Goal: Task Accomplishment & Management: Use online tool/utility

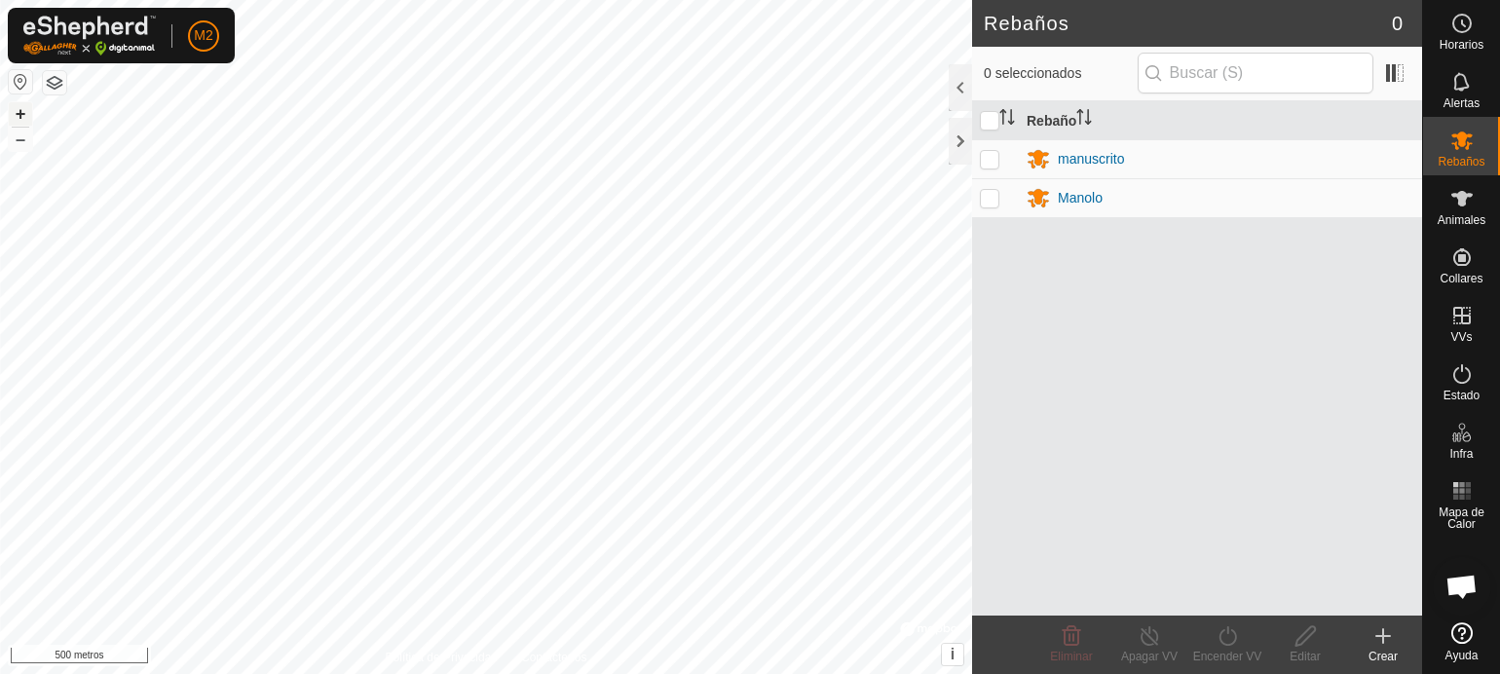
click at [22, 103] on font "+" at bounding box center [21, 113] width 11 height 20
click at [1468, 163] on font "Rebaños" at bounding box center [1460, 162] width 47 height 14
click at [983, 159] on p-checkbox at bounding box center [989, 159] width 19 height 16
checkbox input "true"
click at [986, 199] on p-checkbox at bounding box center [989, 198] width 19 height 16
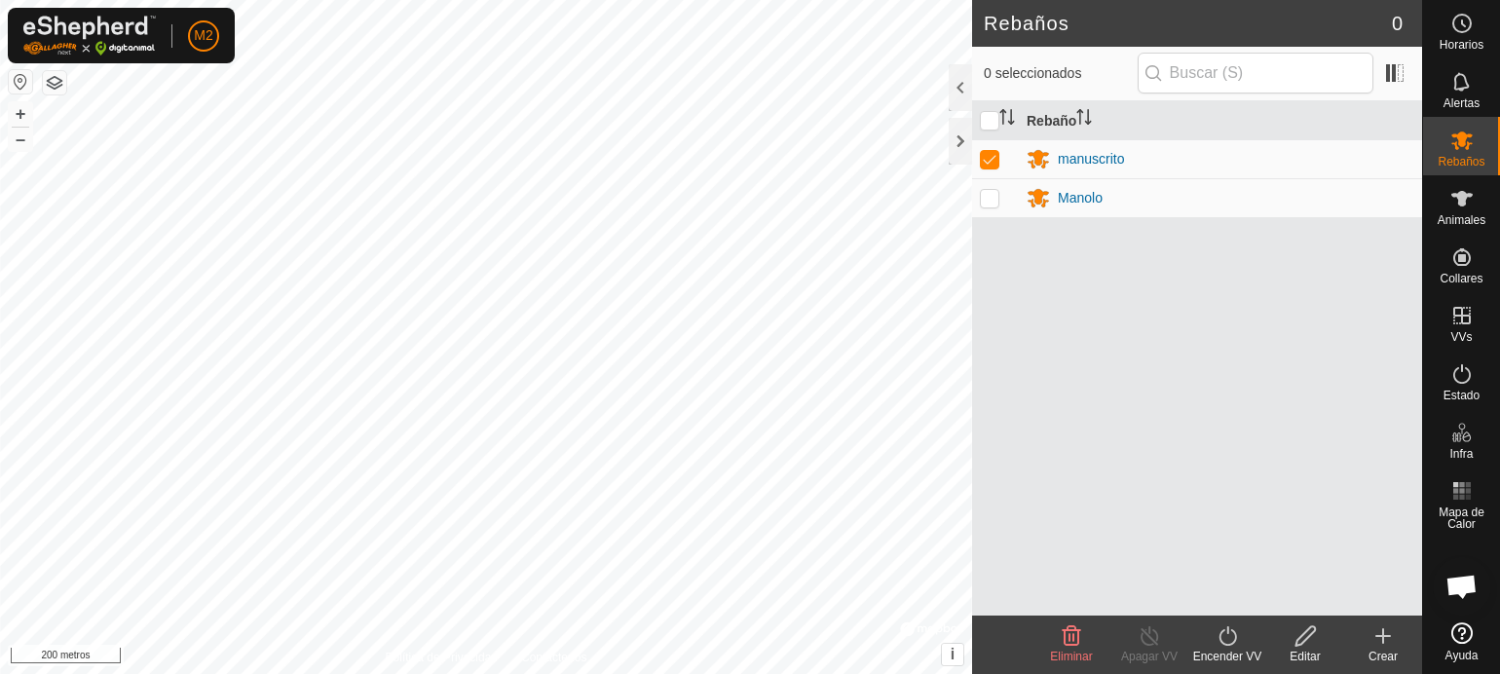
checkbox input "true"
click at [1141, 634] on icon at bounding box center [1149, 635] width 18 height 19
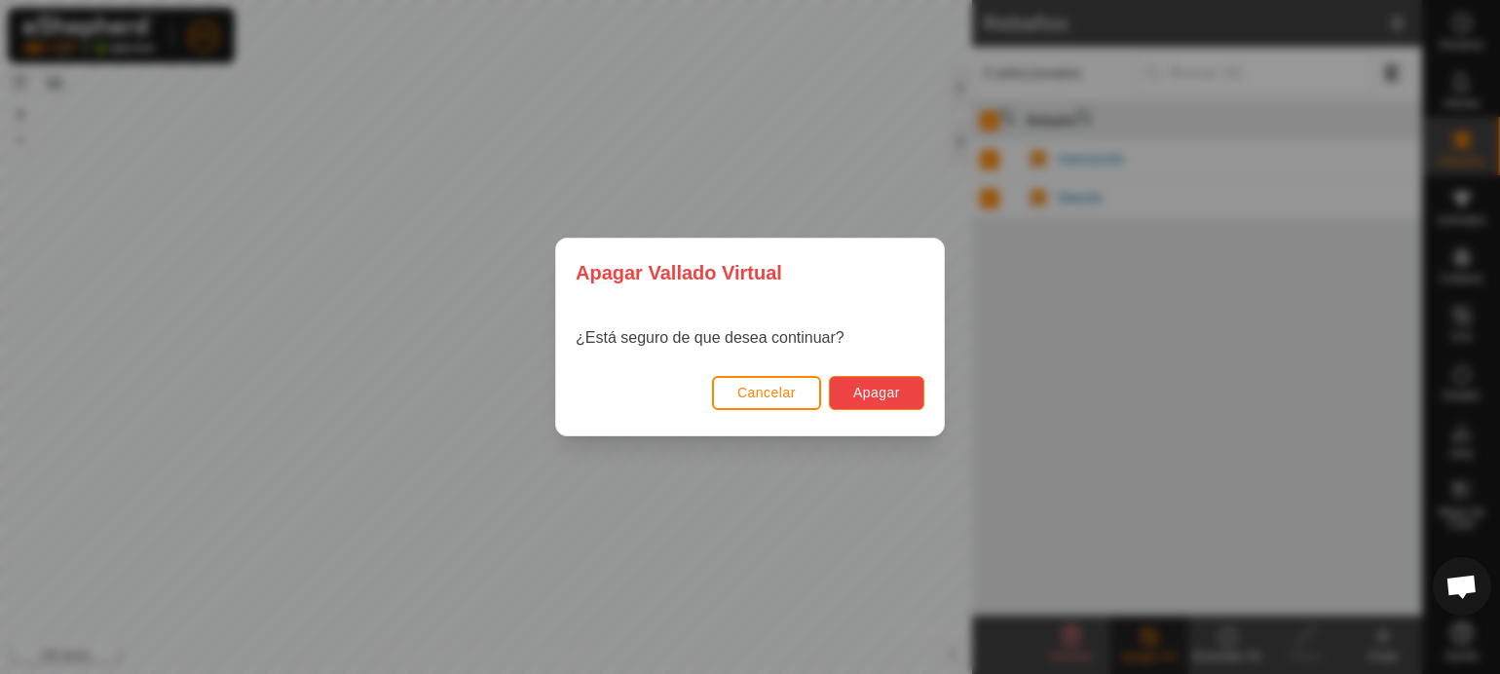
click at [904, 392] on button "Apagar" at bounding box center [876, 393] width 95 height 34
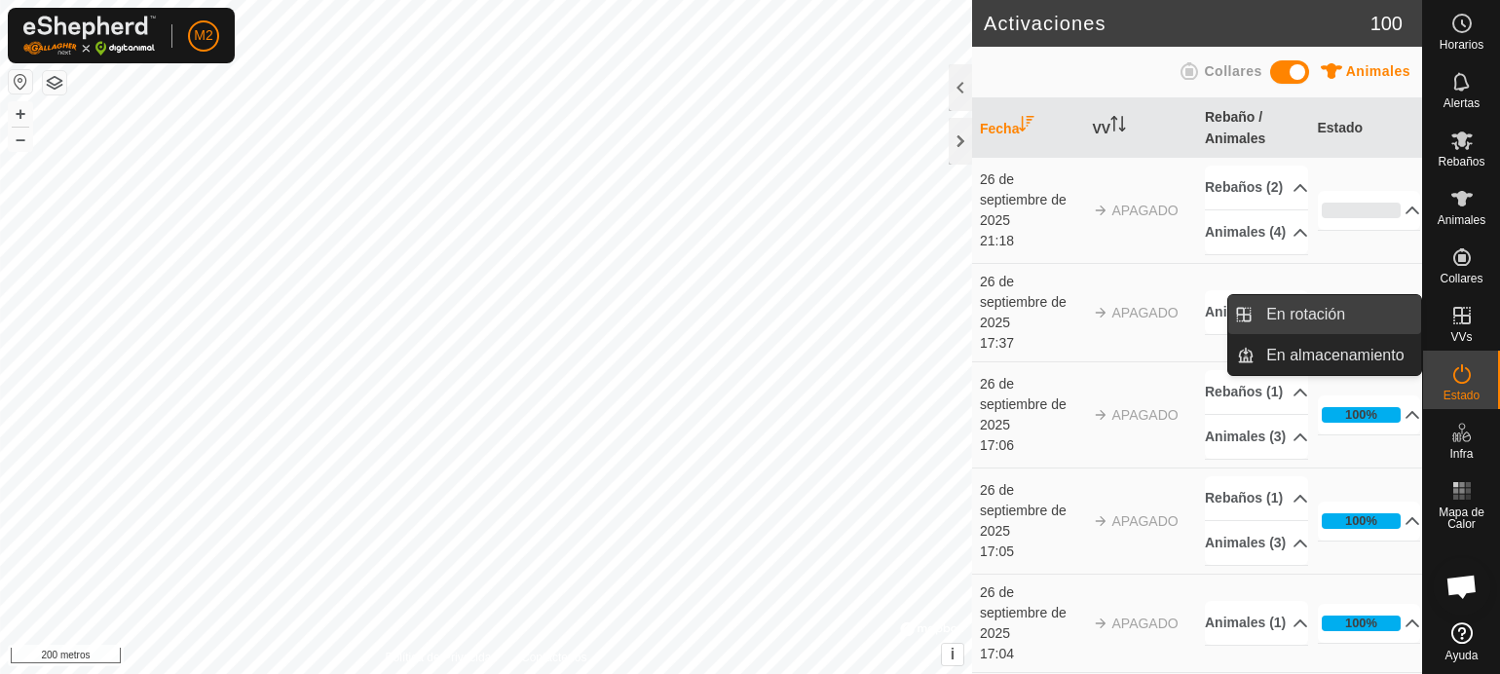
click at [1336, 310] on link "En rotación" at bounding box center [1337, 314] width 167 height 39
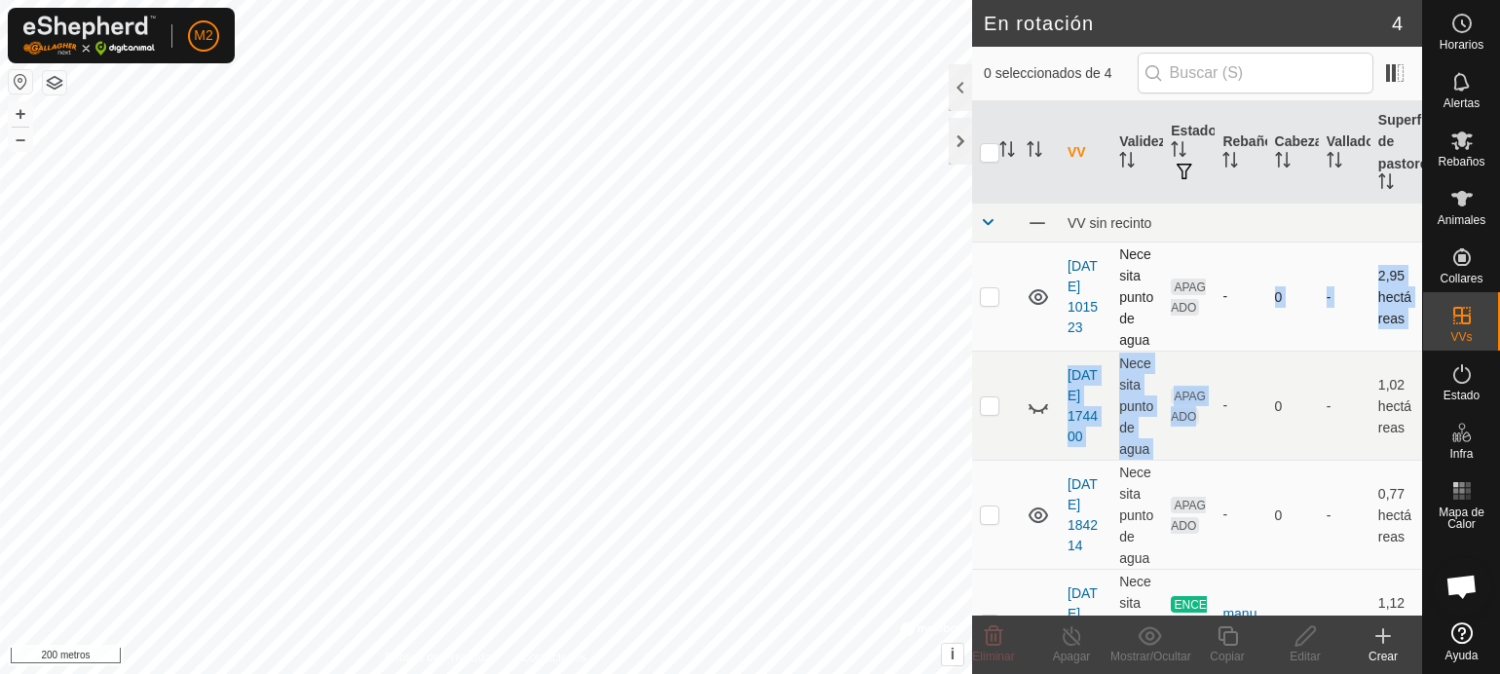
drag, startPoint x: 1209, startPoint y: 389, endPoint x: 1223, endPoint y: 269, distance: 121.5
click at [1223, 269] on tbody "VV sin recinto [DATE] 101523 Necesita punto de agua APAGADO - 0 - 2,95 hectárea…" at bounding box center [1197, 441] width 450 height 475
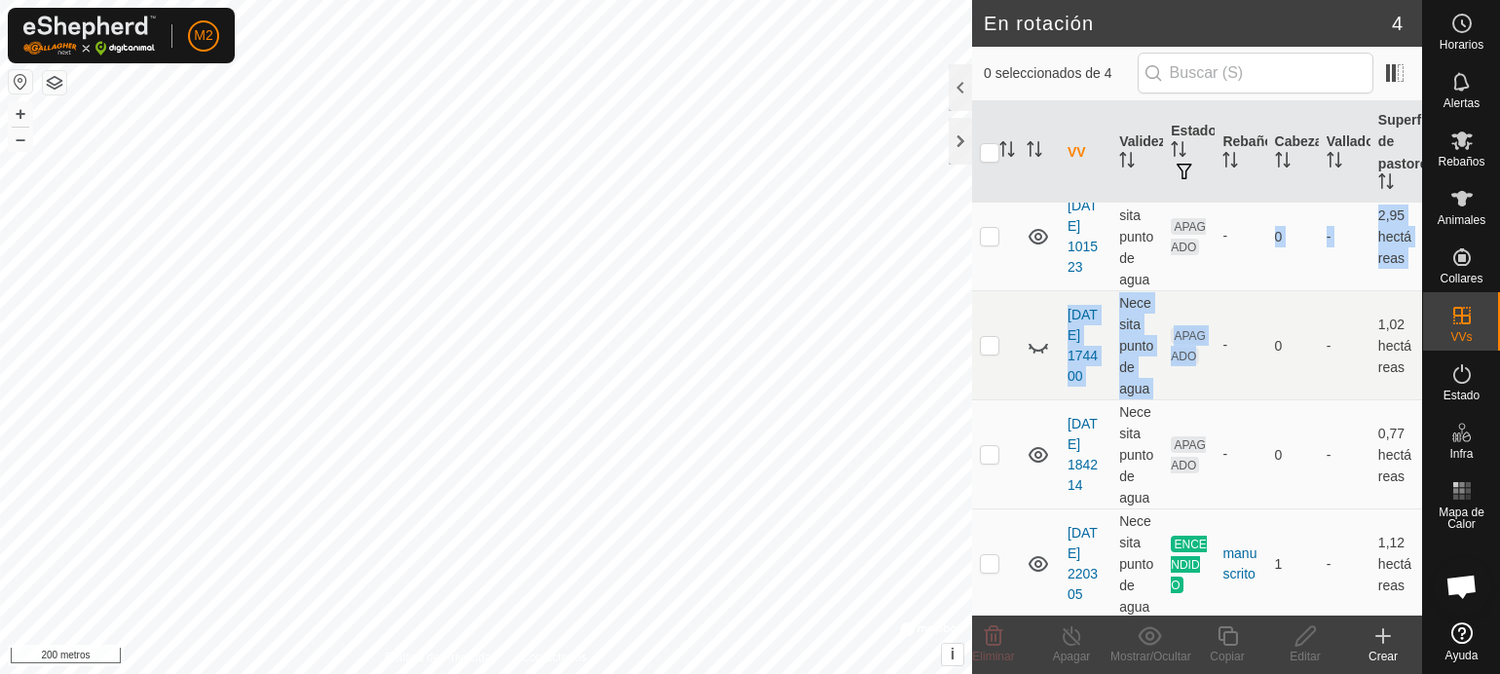
scroll to position [70, 0]
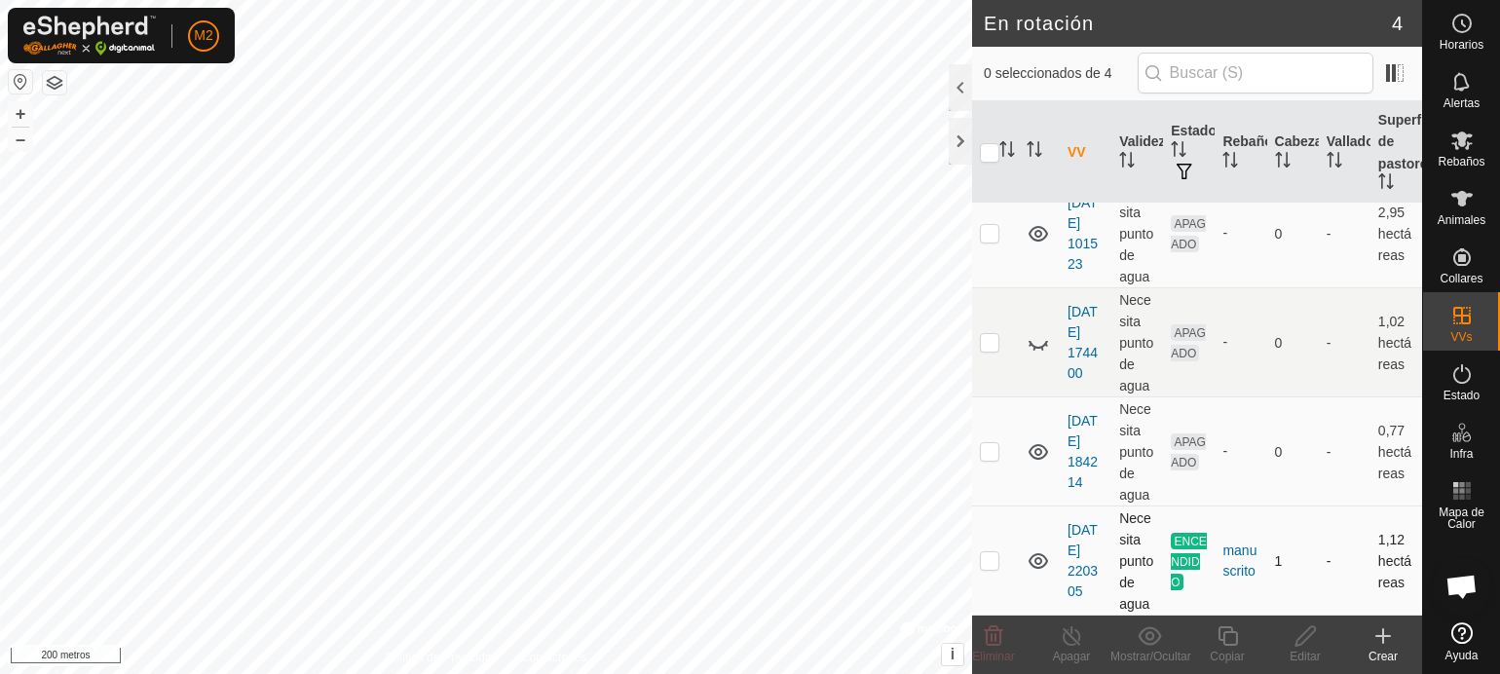
click at [988, 557] on p-checkbox at bounding box center [989, 560] width 19 height 16
checkbox input "true"
click at [994, 337] on p-checkbox at bounding box center [989, 342] width 19 height 16
checkbox input "true"
click at [1453, 163] on font "Rebaños" at bounding box center [1460, 162] width 47 height 14
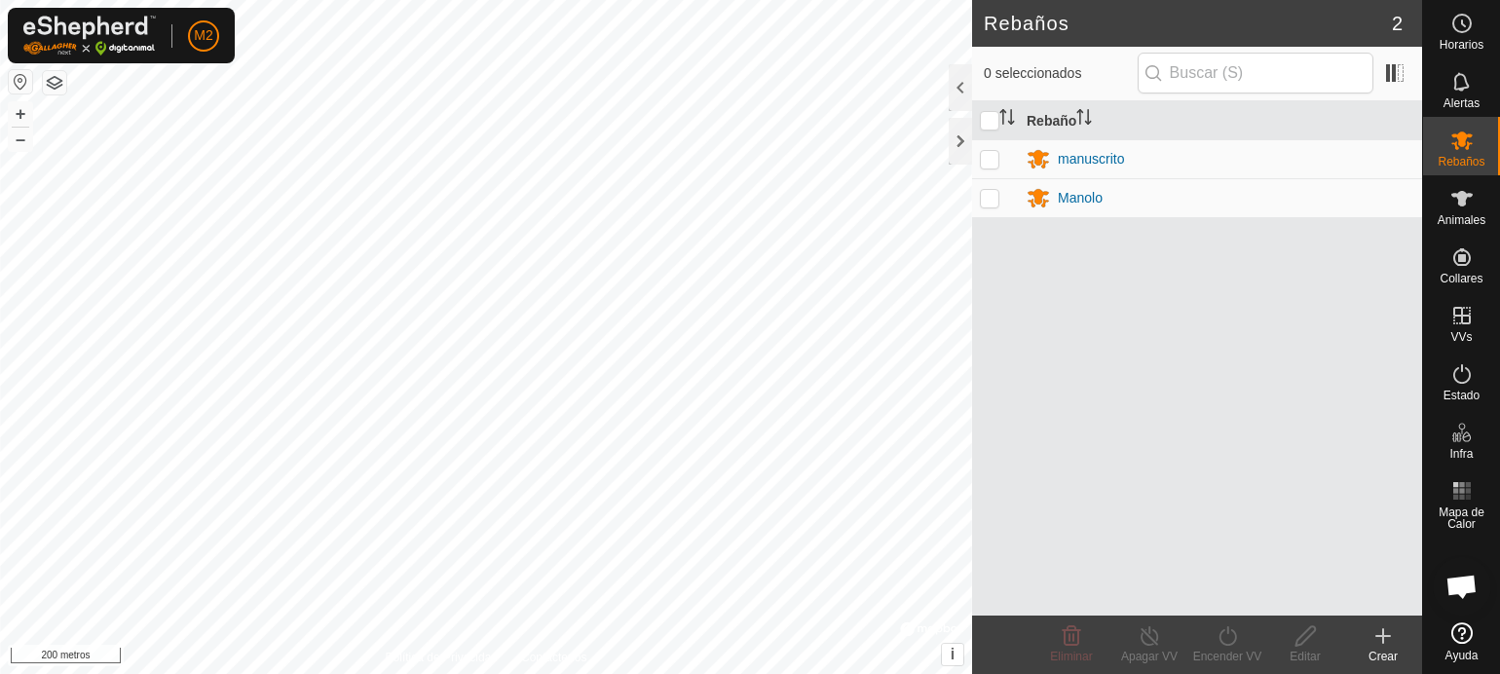
click at [994, 155] on p-checkbox at bounding box center [989, 159] width 19 height 16
drag, startPoint x: 1066, startPoint y: 633, endPoint x: 1091, endPoint y: 638, distance: 24.8
click at [1091, 638] on delete-svg-icon at bounding box center [1071, 635] width 78 height 23
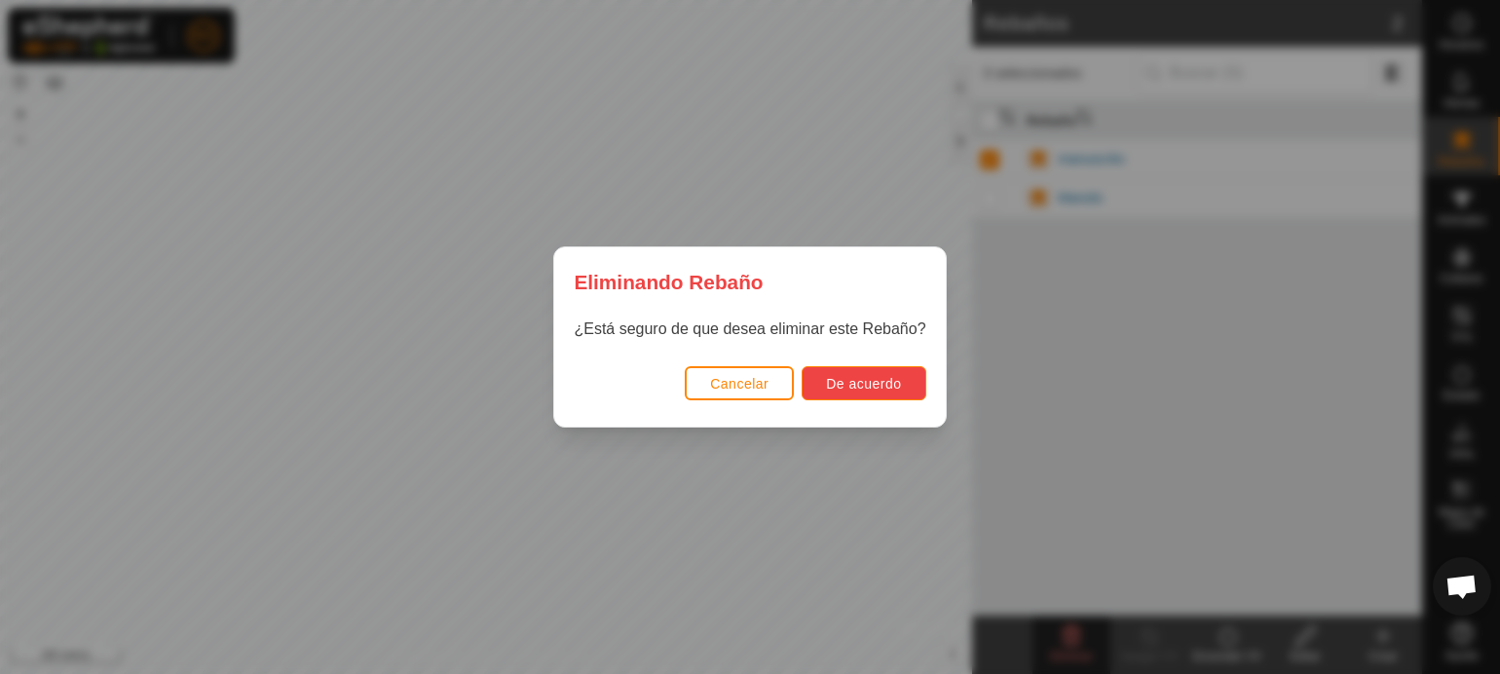
click at [884, 376] on font "De acuerdo" at bounding box center [863, 384] width 75 height 16
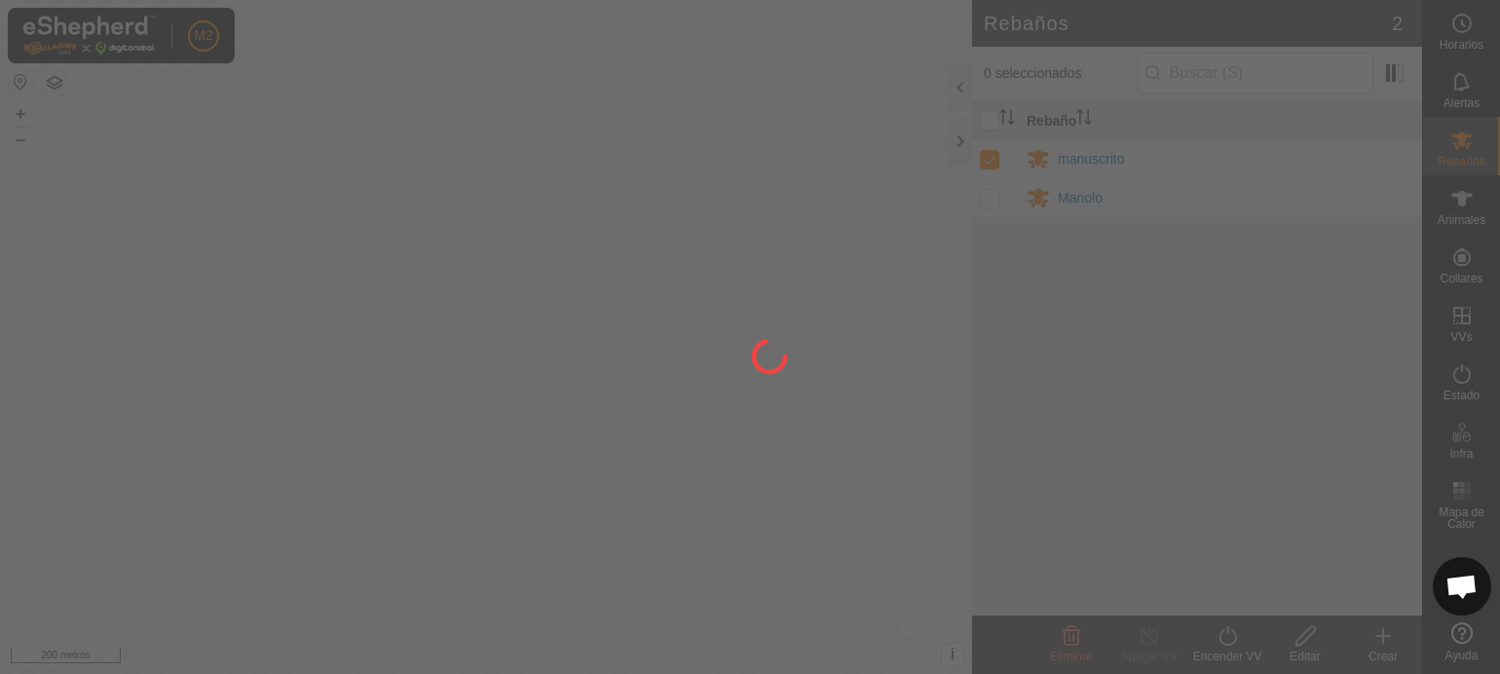
checkbox input "false"
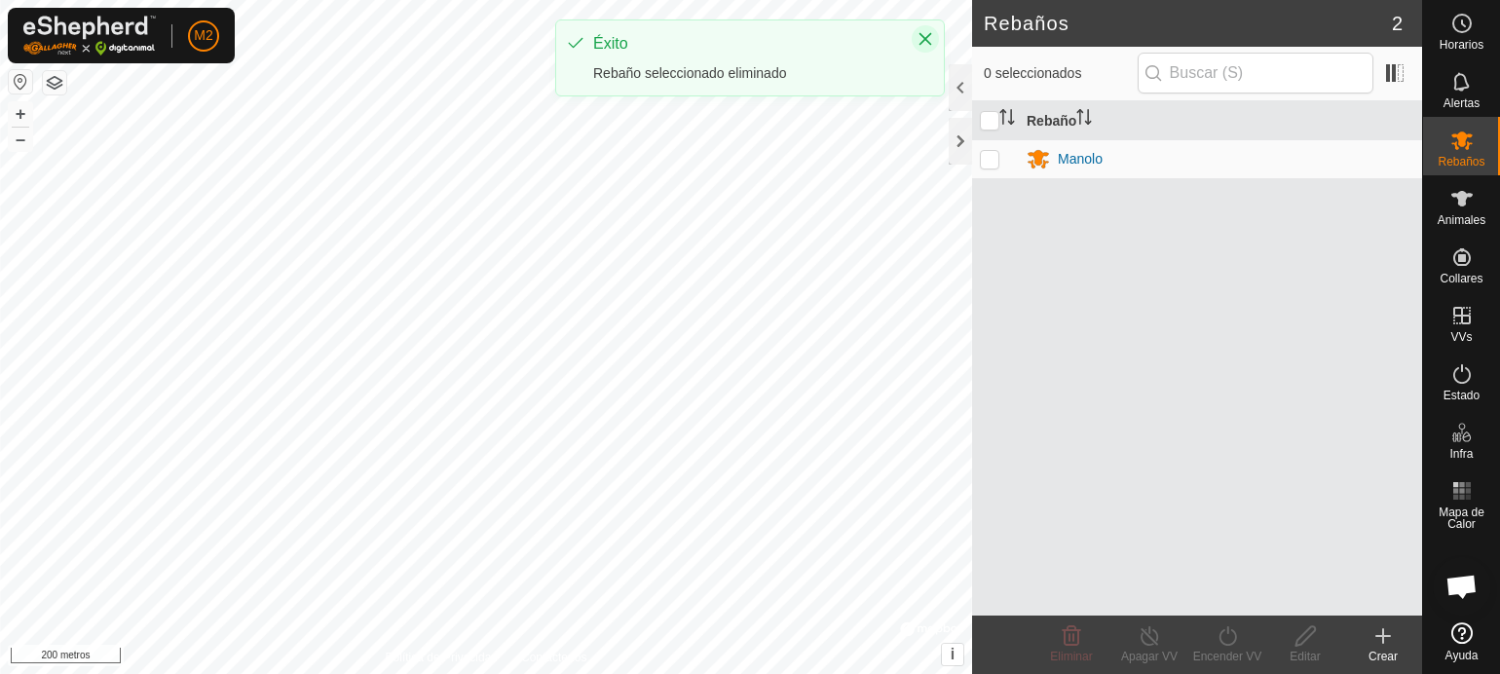
click at [923, 31] on icon "Cerca" at bounding box center [925, 39] width 16 height 16
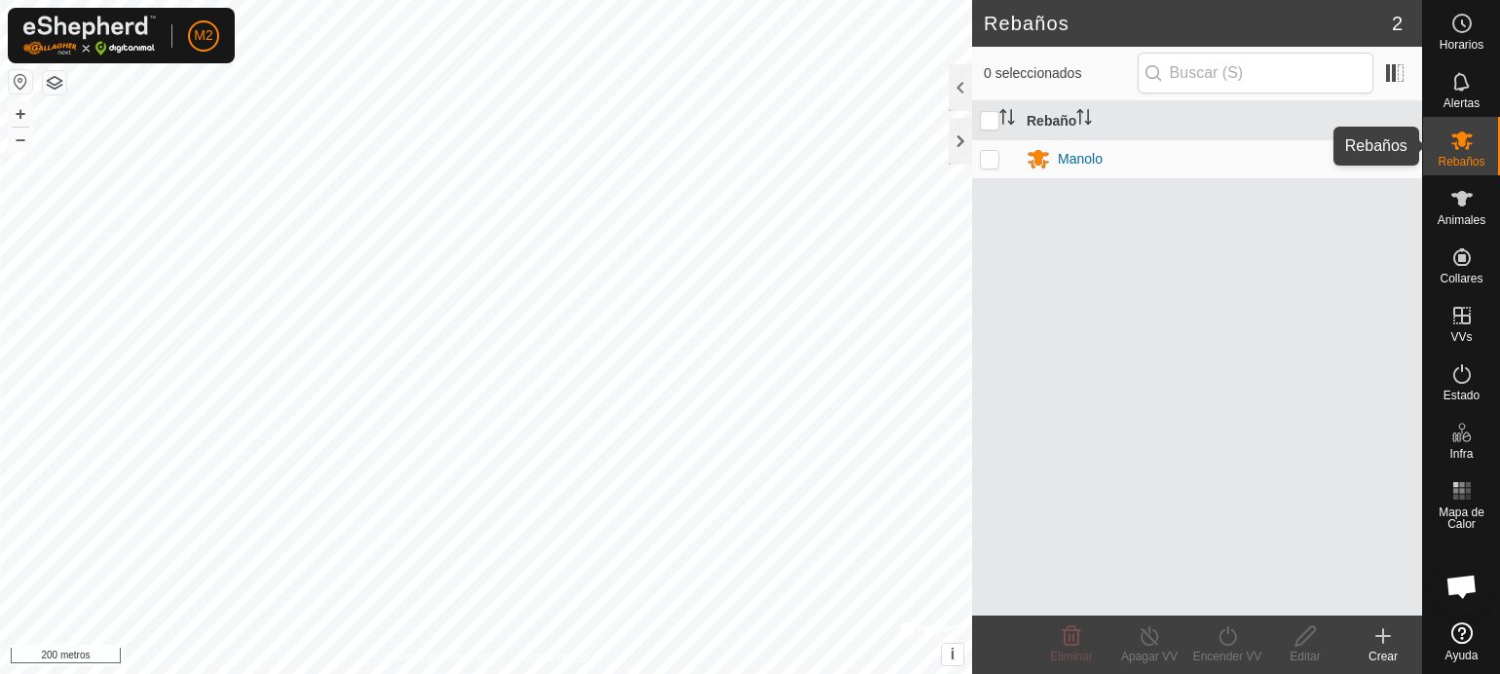
click at [1472, 158] on font "Rebaños" at bounding box center [1460, 162] width 47 height 14
click at [951, 139] on div at bounding box center [959, 141] width 23 height 47
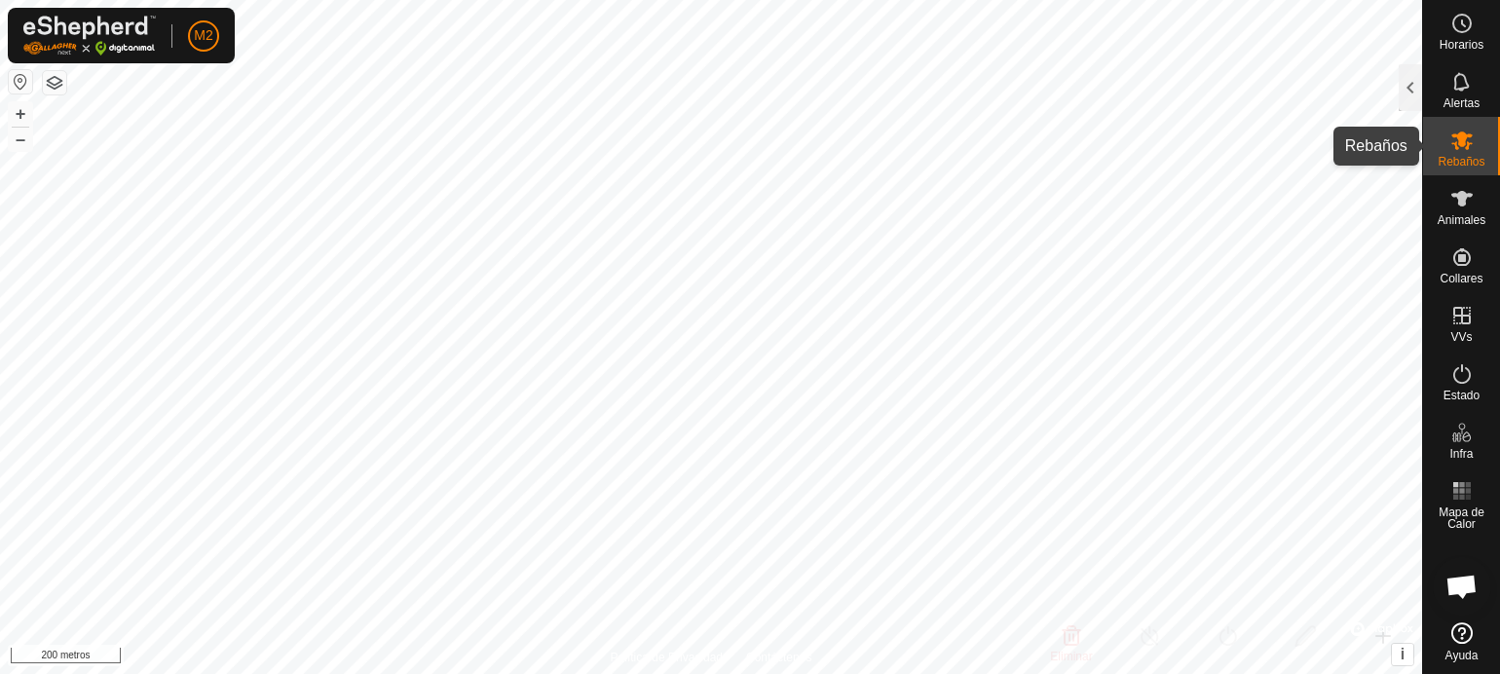
click at [1452, 163] on font "Rebaños" at bounding box center [1460, 162] width 47 height 14
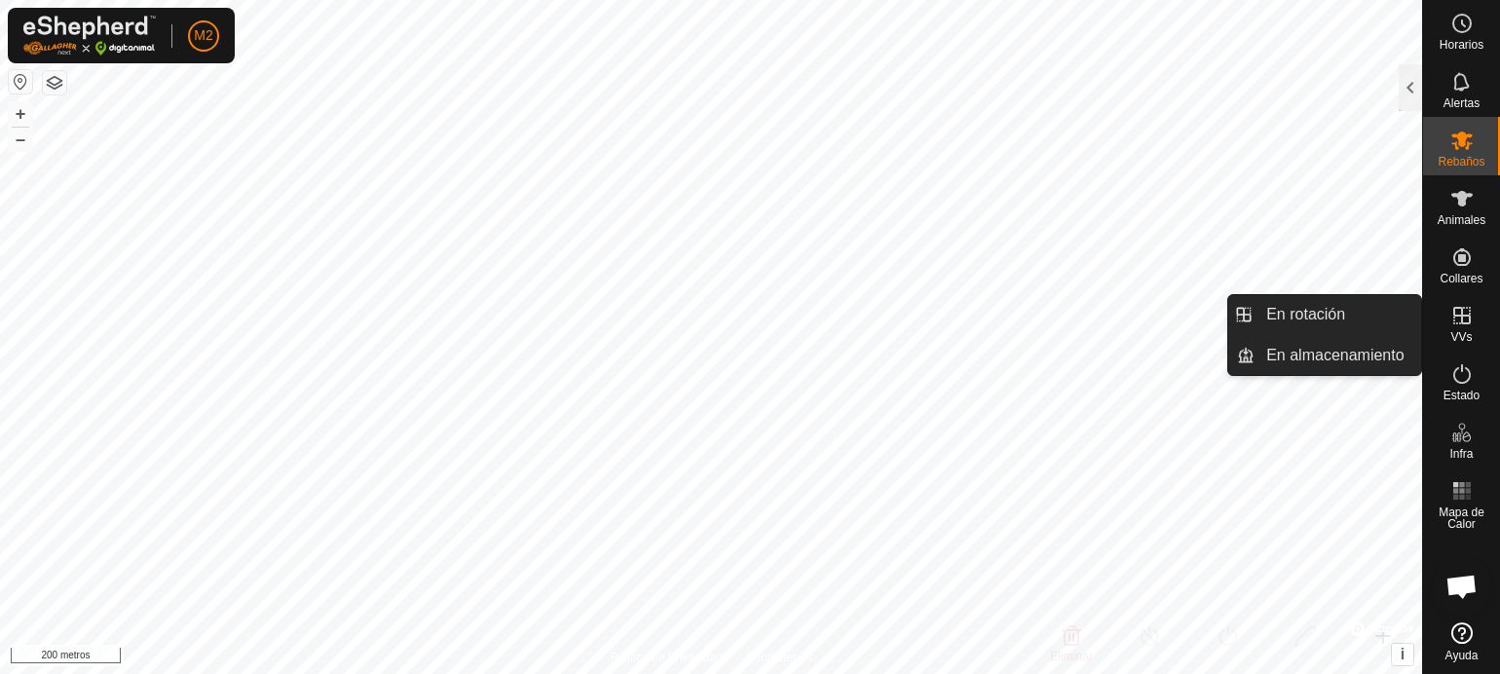
click at [1462, 325] on icon at bounding box center [1461, 315] width 23 height 23
click at [1331, 316] on link "En rotación" at bounding box center [1337, 314] width 167 height 39
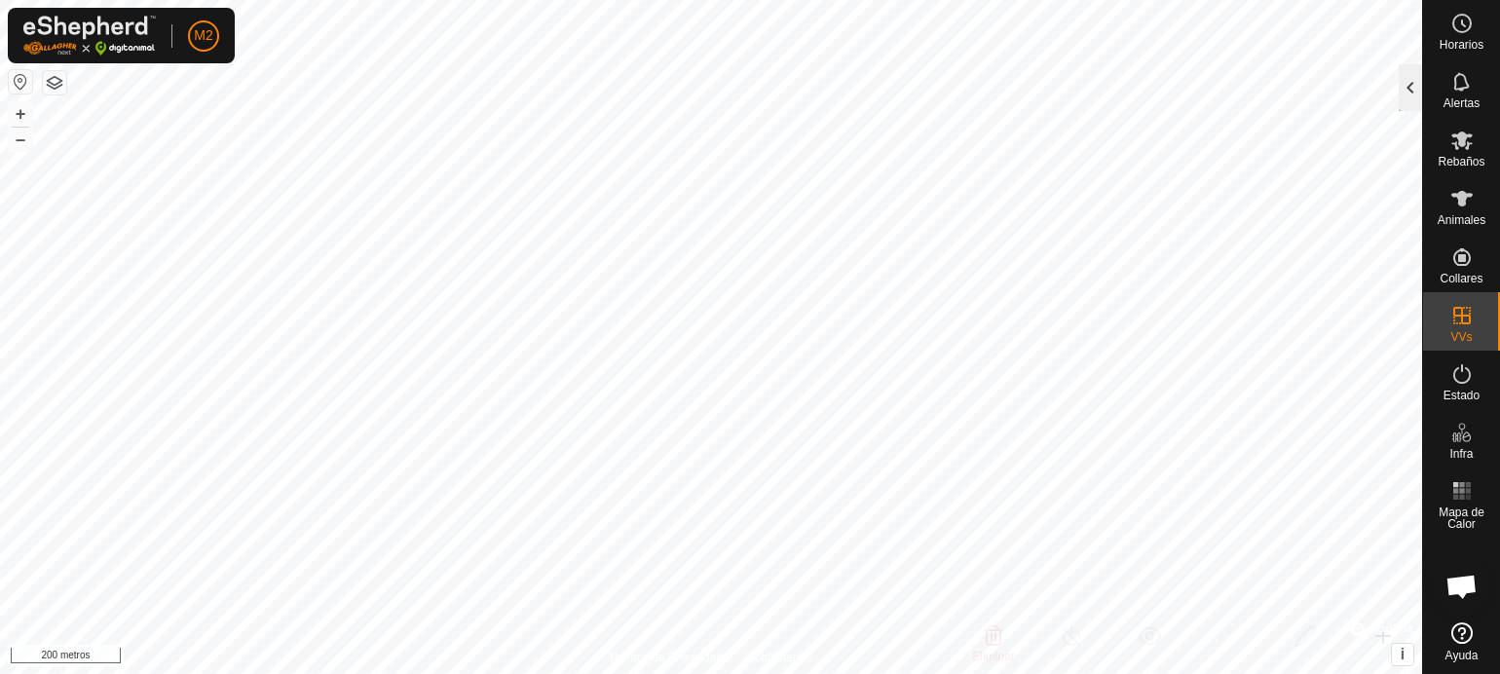
click at [1404, 92] on div at bounding box center [1409, 87] width 23 height 47
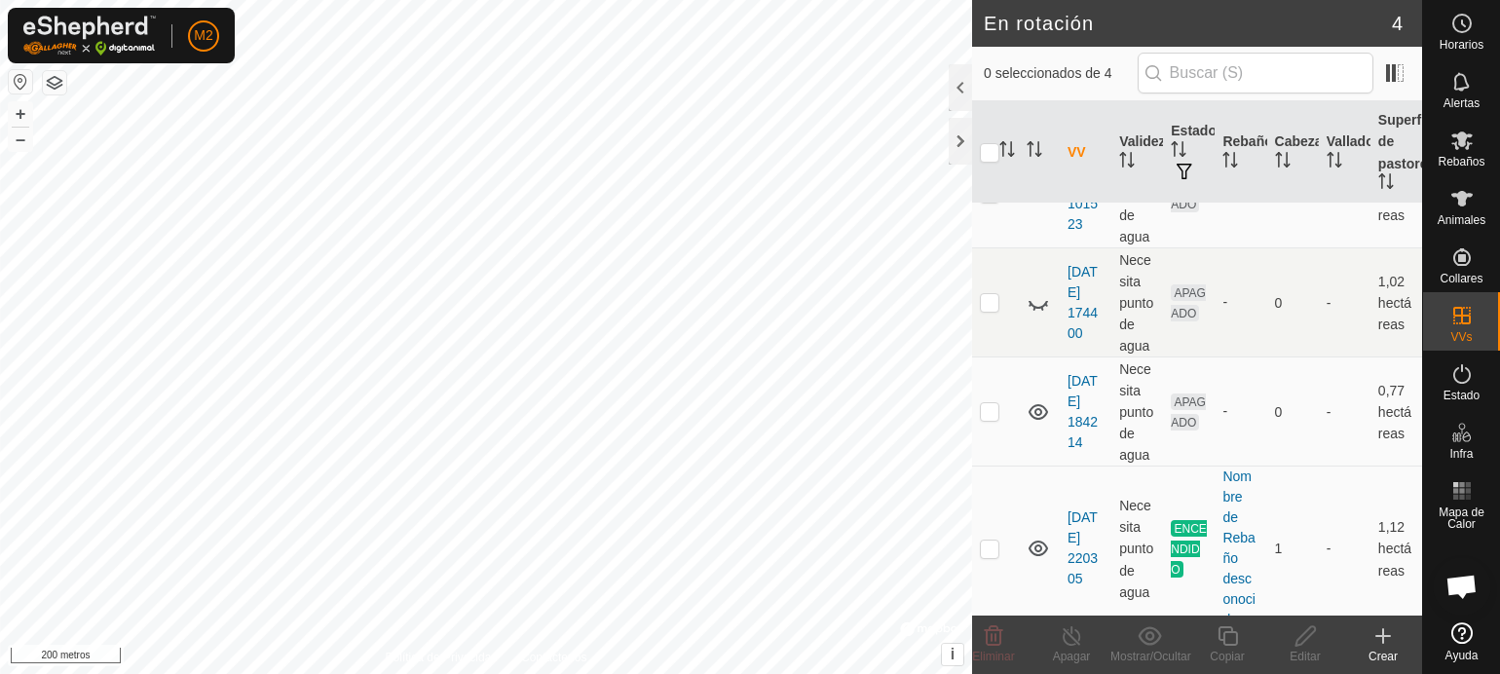
scroll to position [125, 0]
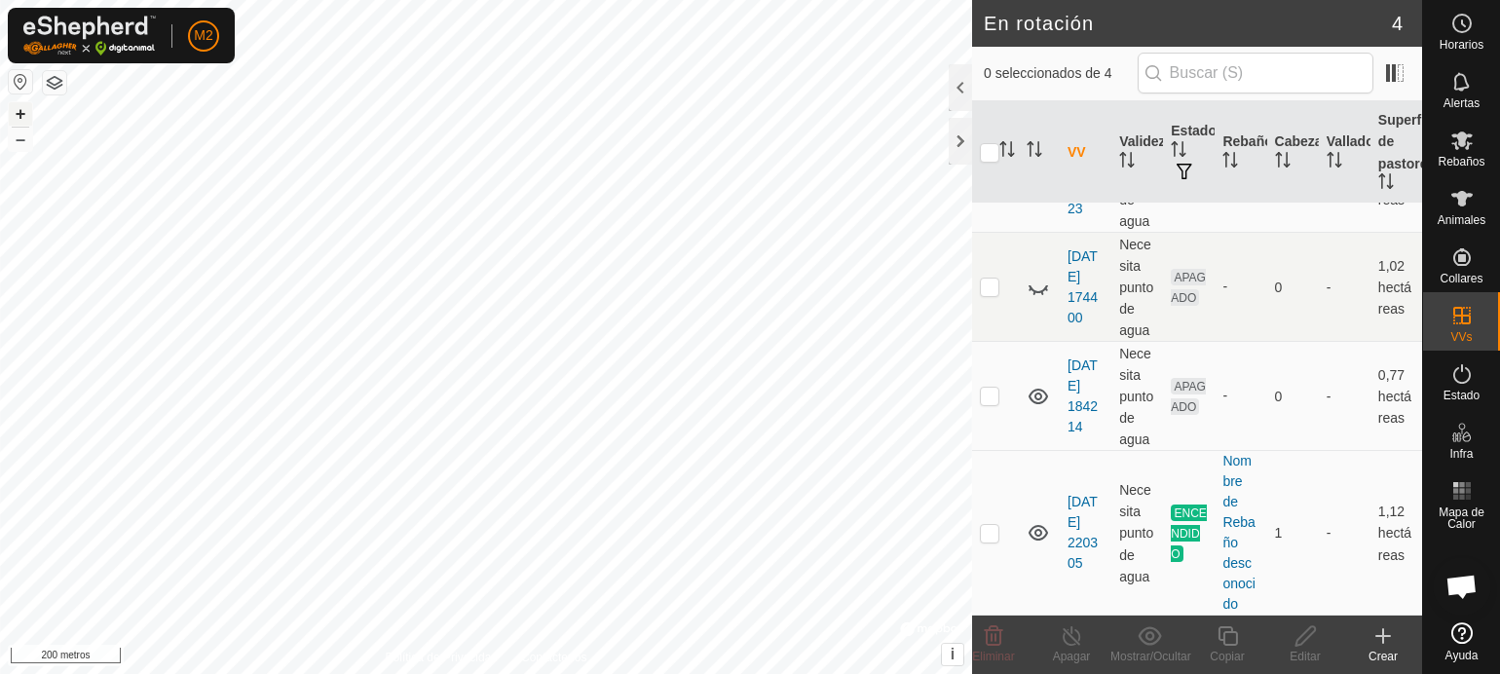
click at [13, 109] on button "+" at bounding box center [20, 113] width 23 height 23
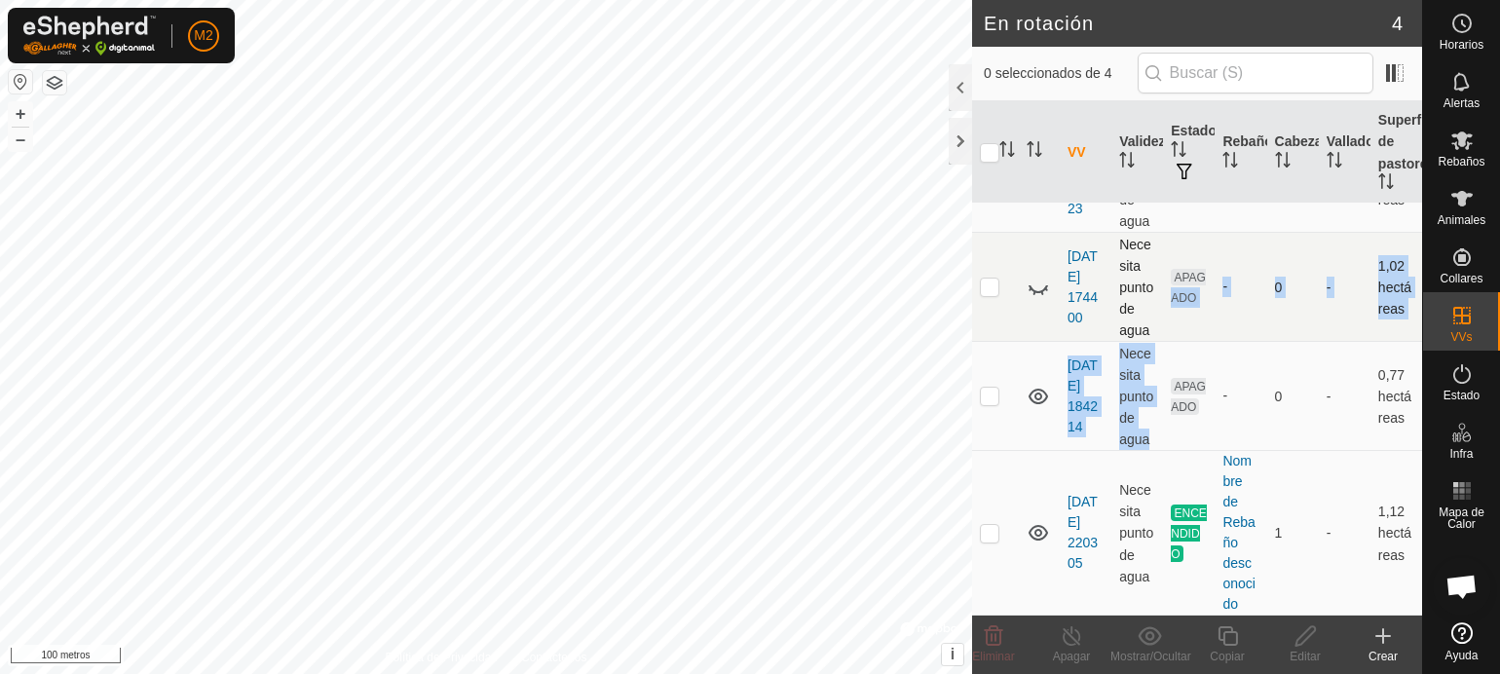
drag, startPoint x: 1152, startPoint y: 427, endPoint x: 1176, endPoint y: 275, distance: 154.8
click at [1176, 275] on tbody "VV sin recinto [DATE] 101523 Necesita punto de agua APAGADO - 0 - 2,95 hectárea…" at bounding box center [1197, 350] width 450 height 531
checkbox input "false"
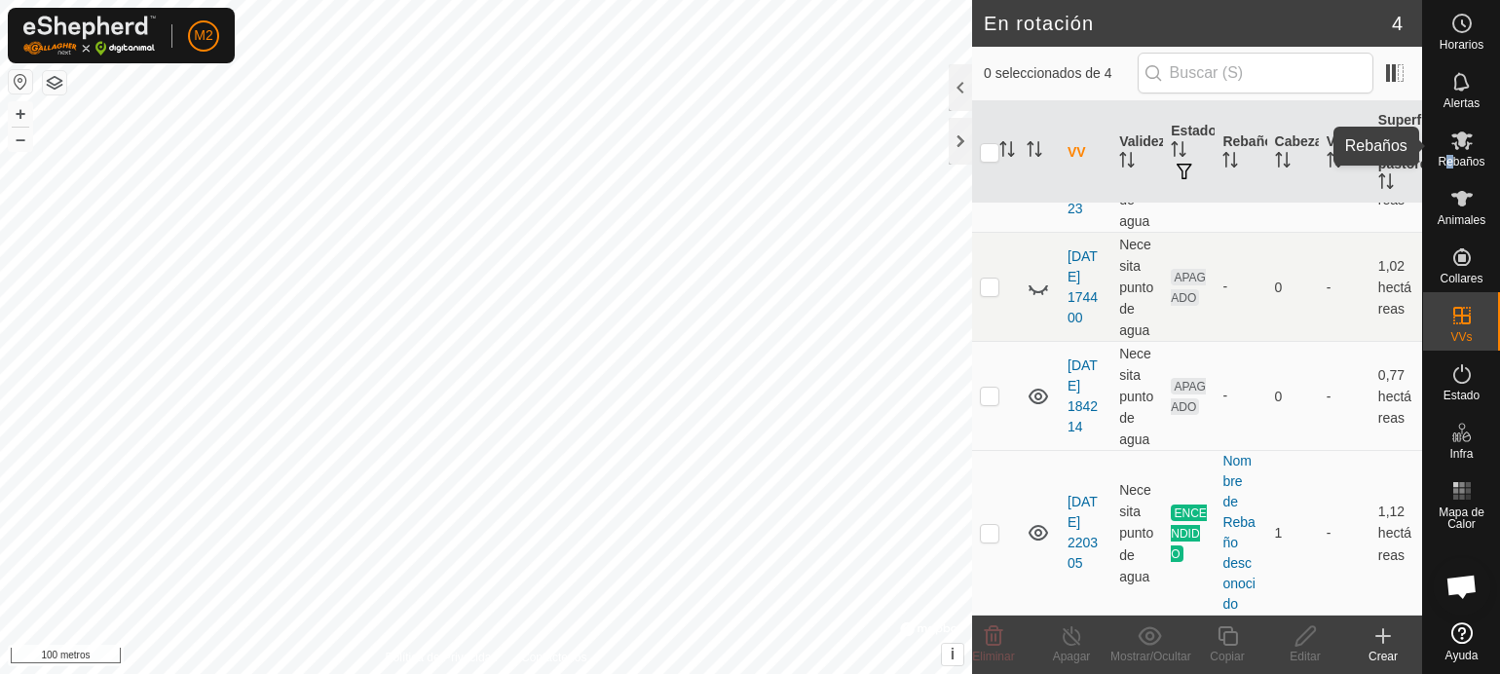
click at [1449, 155] on font "Rebaños" at bounding box center [1460, 162] width 47 height 14
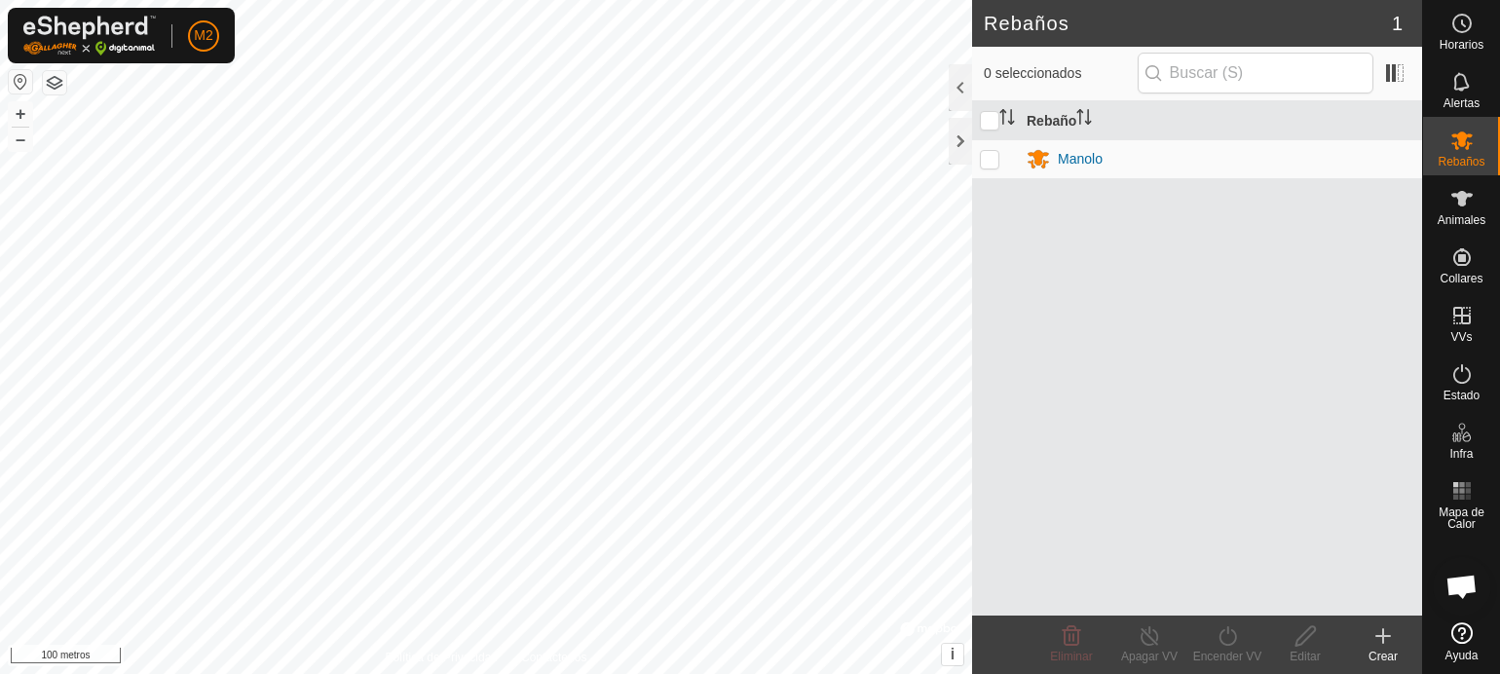
click at [993, 159] on p-checkbox at bounding box center [989, 159] width 19 height 16
checkbox input "true"
click at [1451, 163] on font "Rebaños" at bounding box center [1460, 162] width 47 height 14
click at [1385, 632] on icon at bounding box center [1382, 635] width 23 height 23
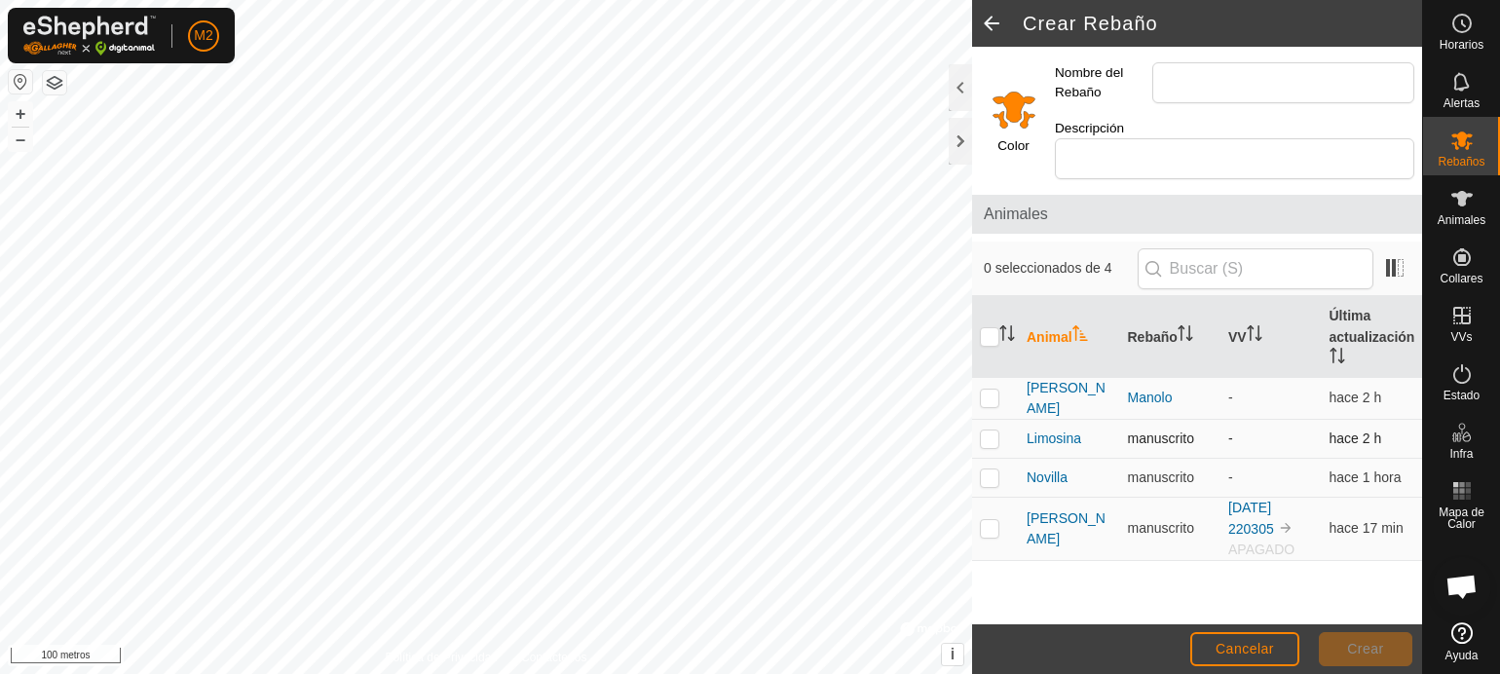
click at [991, 431] on p-checkbox at bounding box center [989, 438] width 19 height 16
checkbox input "true"
click at [987, 474] on p-checkbox at bounding box center [989, 477] width 19 height 16
checkbox input "true"
click at [985, 524] on p-checkbox at bounding box center [989, 528] width 19 height 16
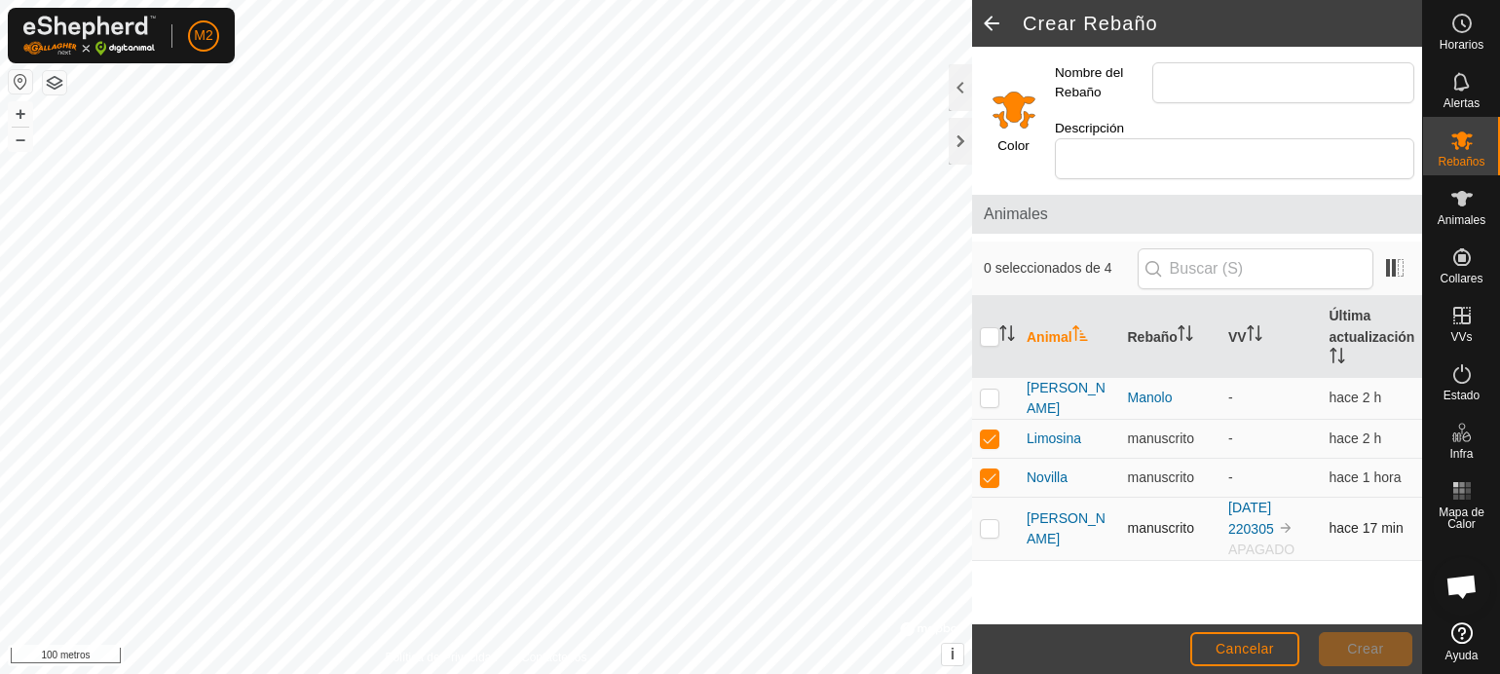
checkbox input "true"
click at [1177, 84] on input "Nombre del Rebaño" at bounding box center [1283, 82] width 262 height 41
type input "manu"
click at [1344, 638] on button "Crear" at bounding box center [1364, 649] width 93 height 34
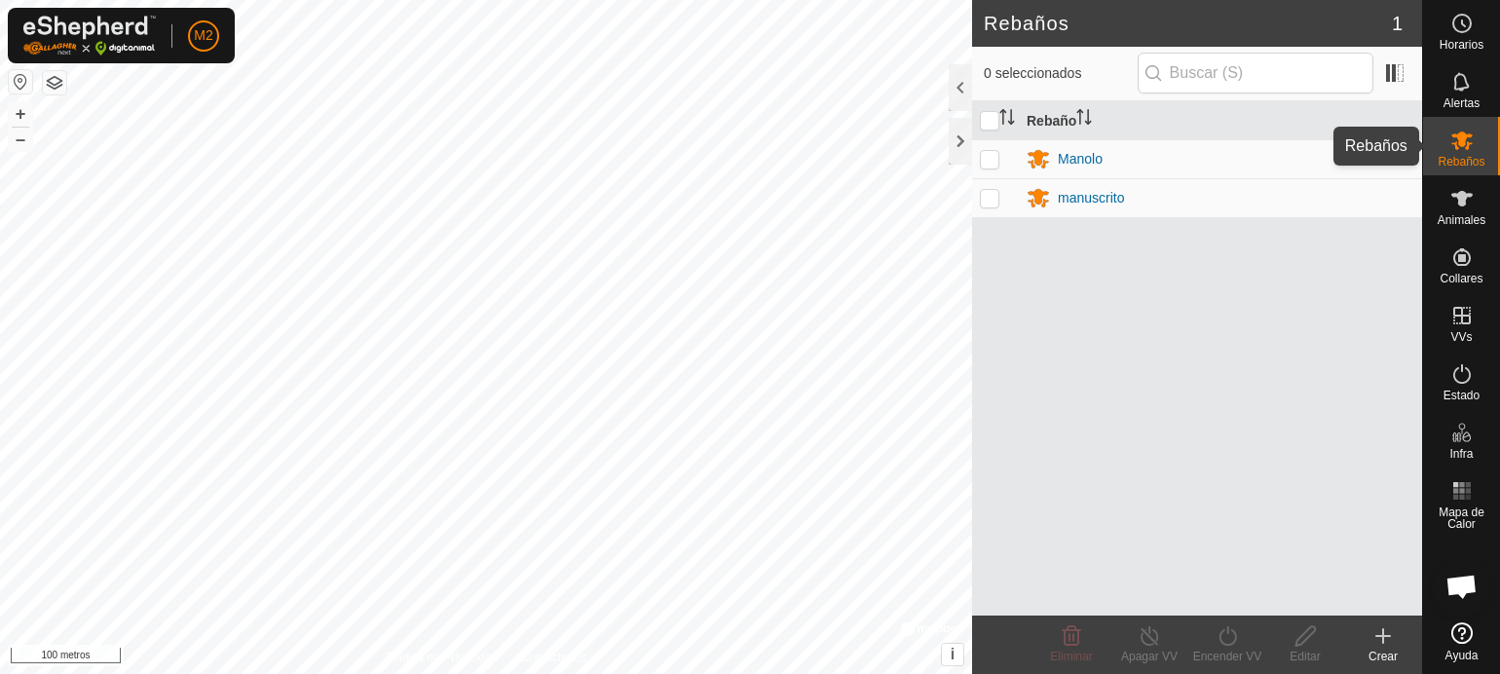
click at [1450, 159] on font "Rebaños" at bounding box center [1460, 162] width 47 height 14
click at [996, 197] on p-checkbox at bounding box center [989, 198] width 19 height 16
checkbox input "true"
click at [1213, 634] on turn-on-svg-icon at bounding box center [1227, 635] width 78 height 23
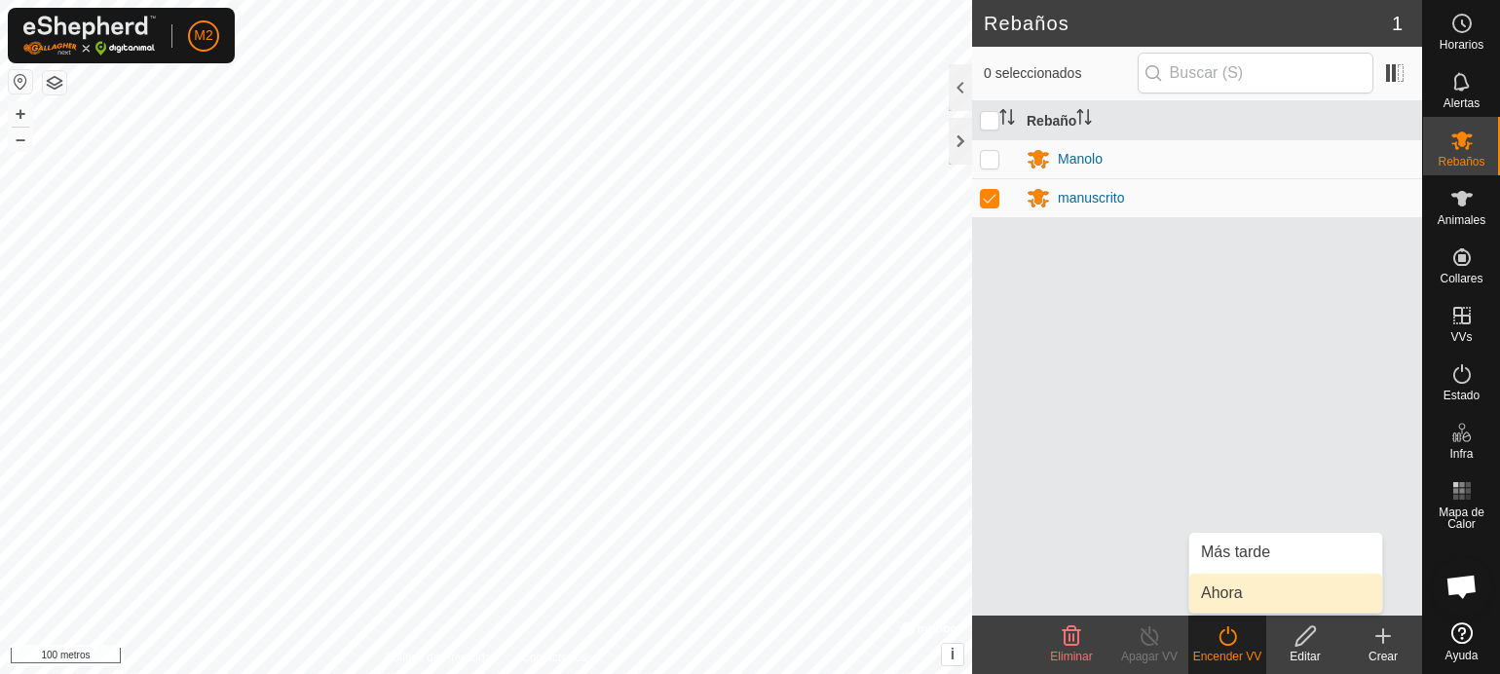
click at [1215, 590] on link "Ahora" at bounding box center [1285, 593] width 193 height 39
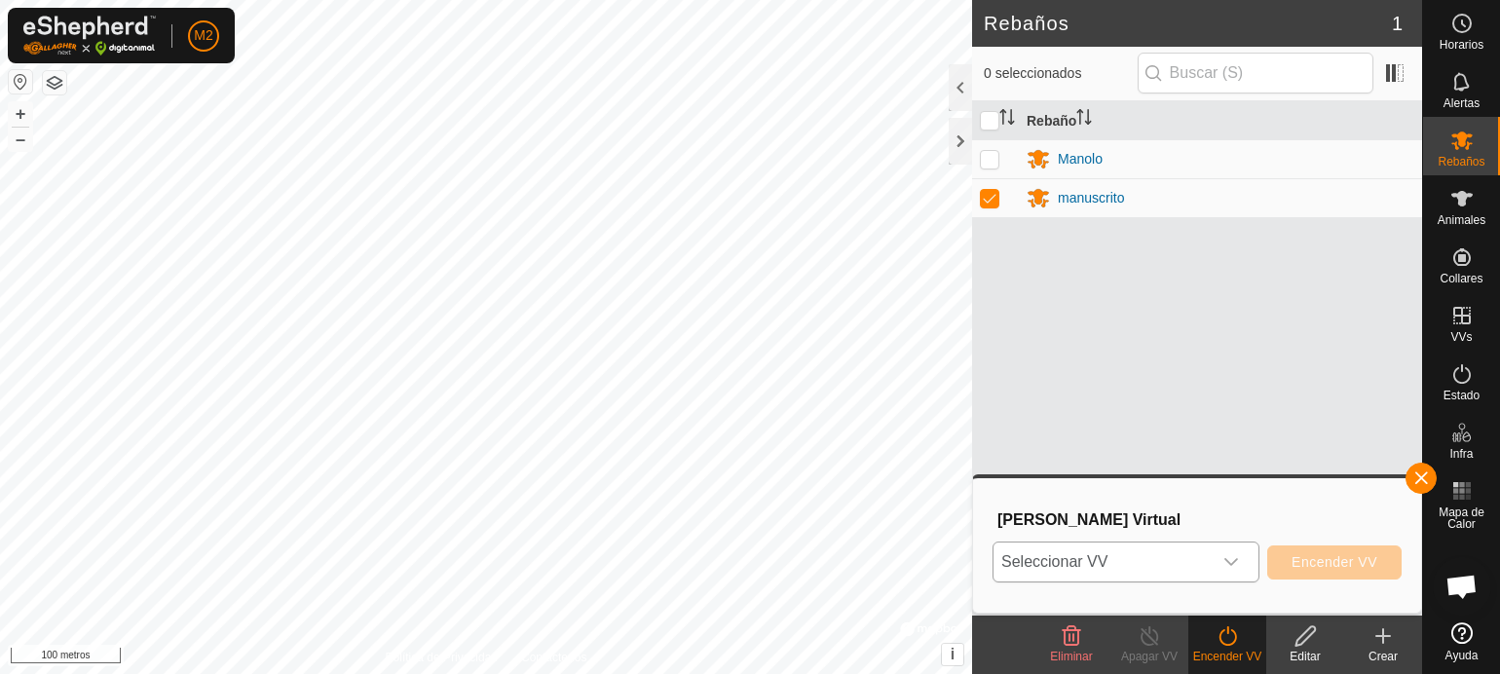
click at [1233, 557] on icon "disparador desplegable" at bounding box center [1231, 562] width 16 height 16
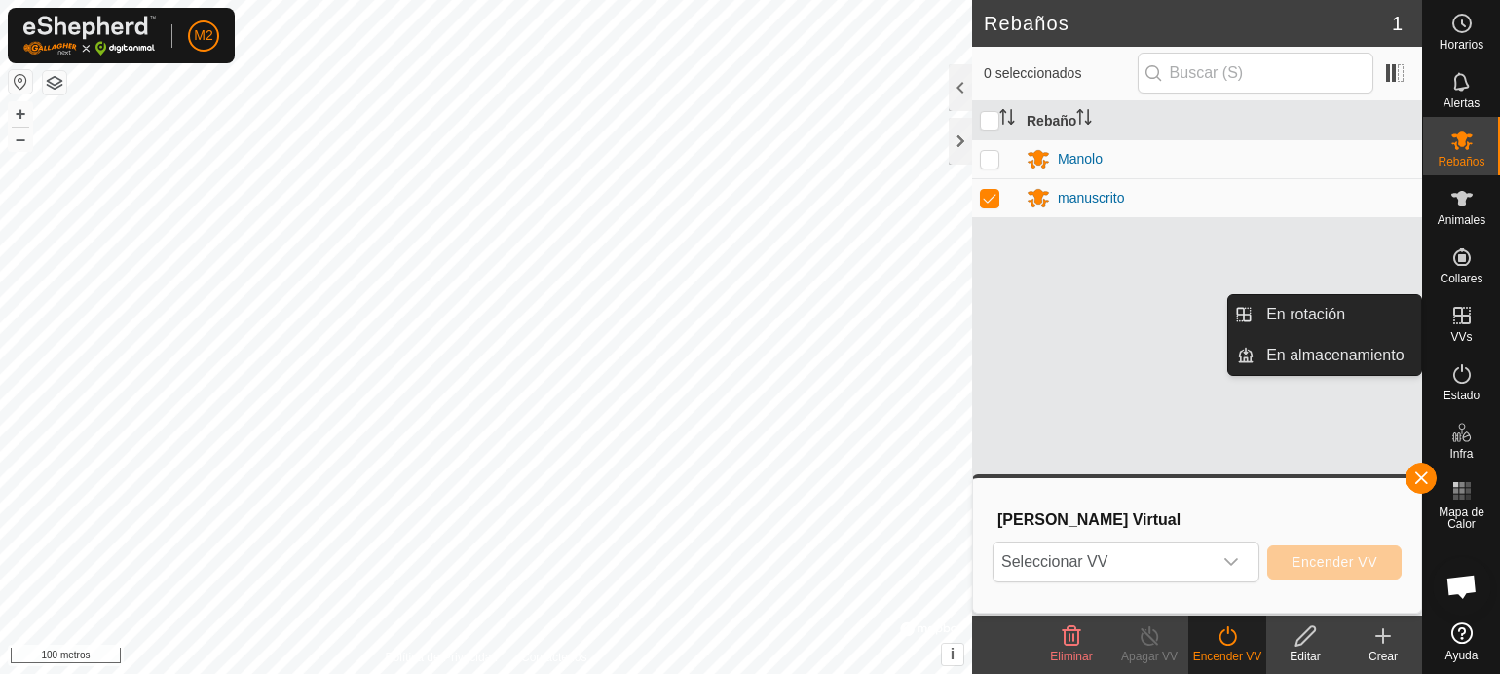
click at [1464, 318] on icon at bounding box center [1461, 315] width 23 height 23
click at [1342, 306] on link "En rotación" at bounding box center [1337, 314] width 167 height 39
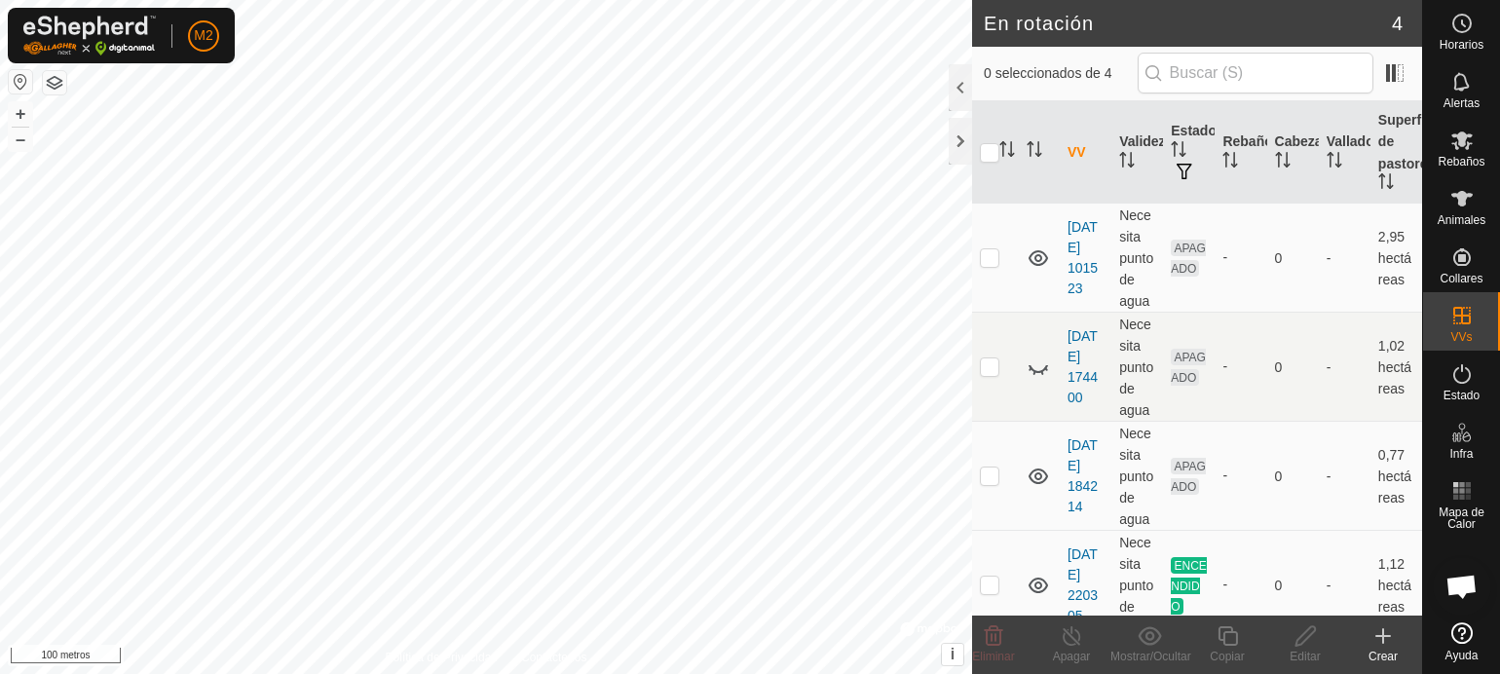
scroll to position [70, 0]
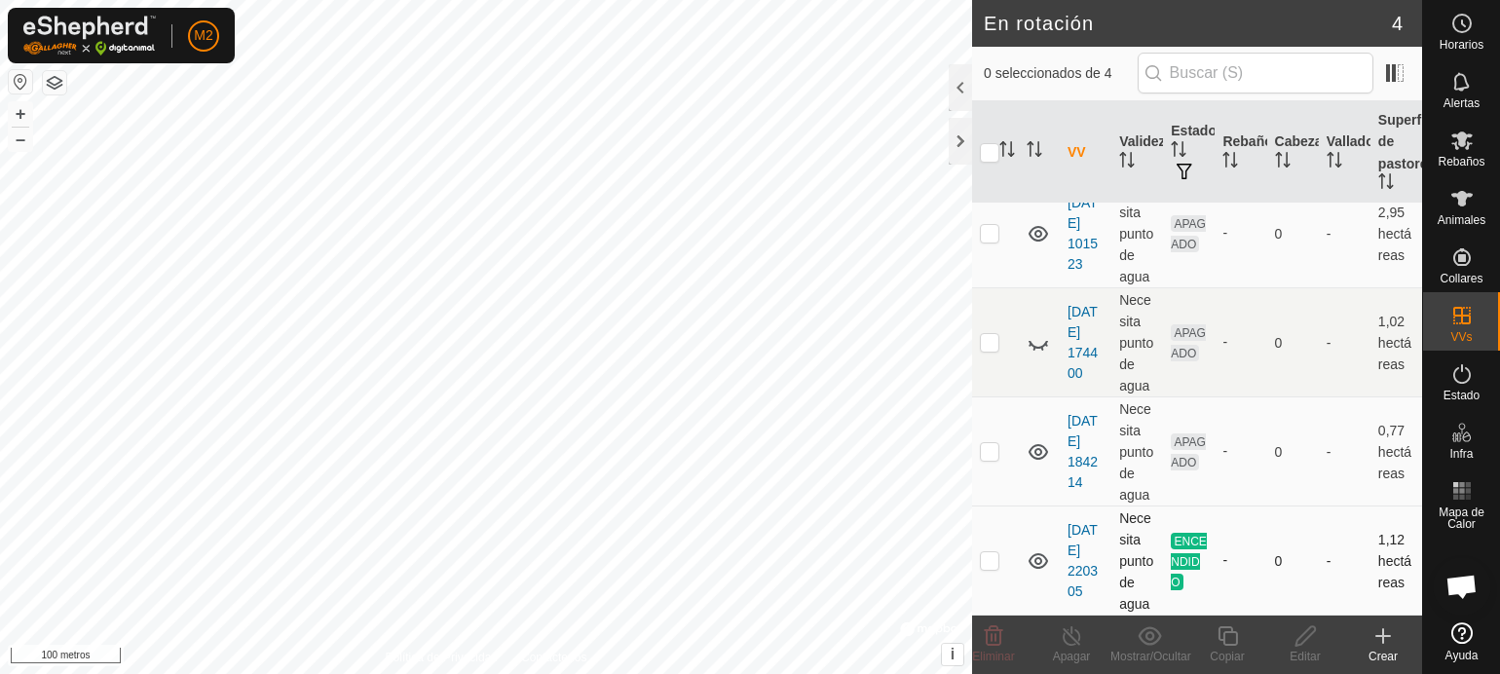
click at [986, 552] on td at bounding box center [995, 560] width 47 height 109
checkbox input "true"
click at [990, 338] on p-checkbox at bounding box center [989, 342] width 19 height 16
checkbox input "false"
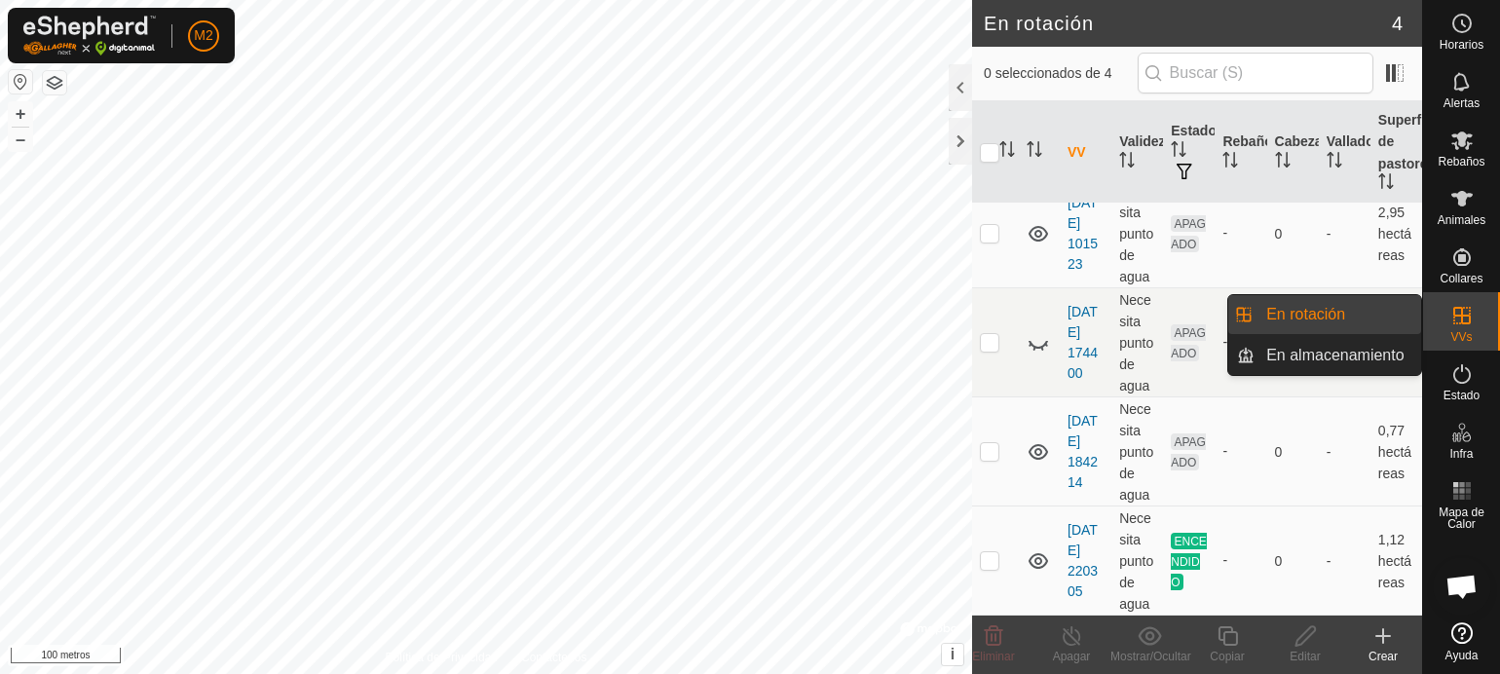
click at [1465, 314] on icon at bounding box center [1461, 315] width 23 height 23
click at [1334, 311] on link "En rotación" at bounding box center [1337, 314] width 167 height 39
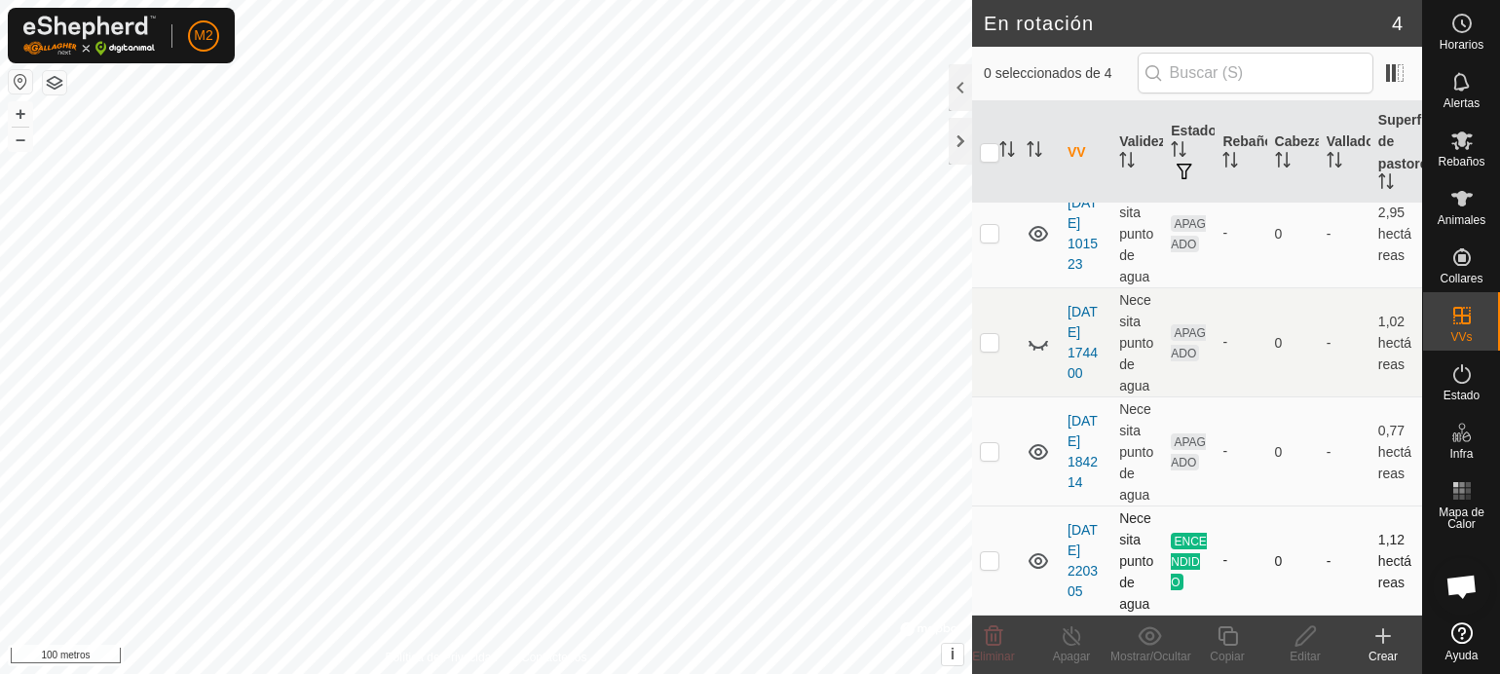
click at [988, 562] on p-checkbox at bounding box center [989, 560] width 19 height 16
checkbox input "true"
click at [1072, 646] on icon at bounding box center [1071, 635] width 24 height 23
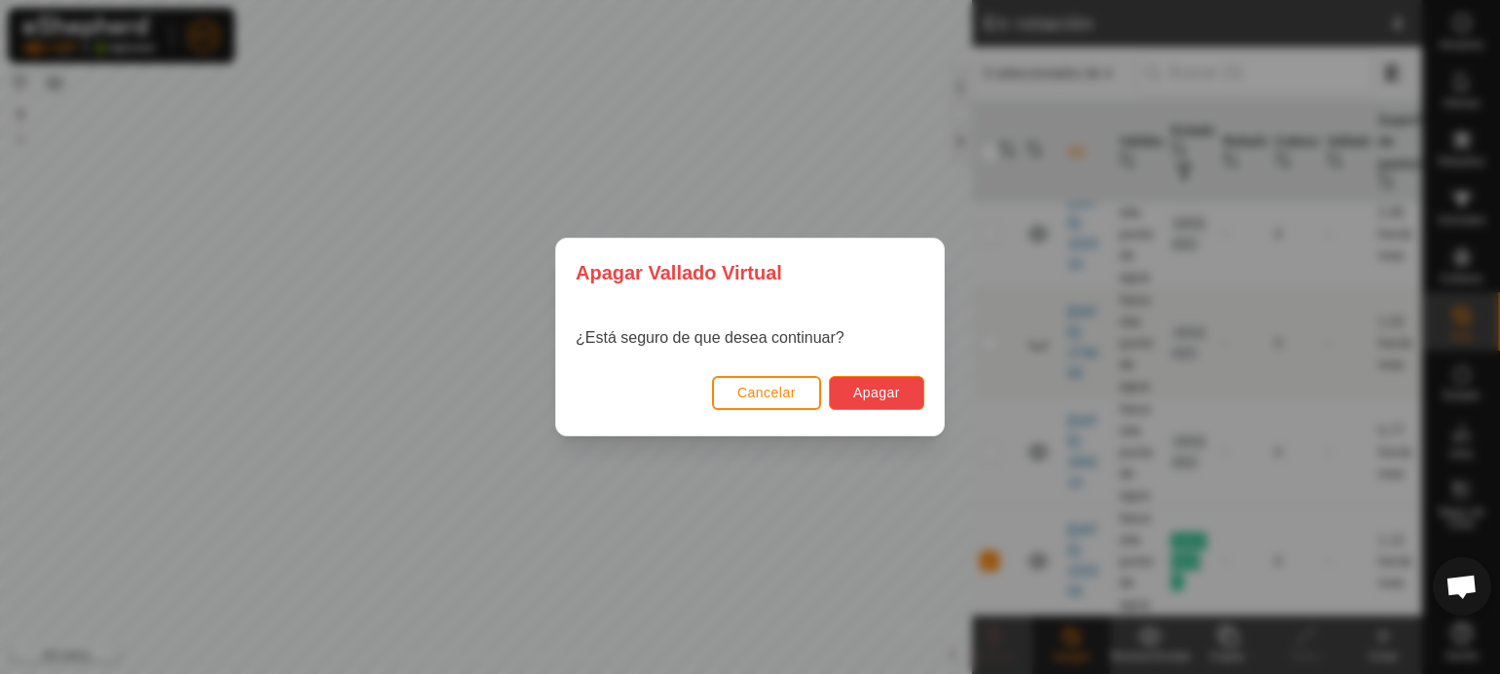
click at [896, 387] on font "Apagar" at bounding box center [876, 393] width 47 height 16
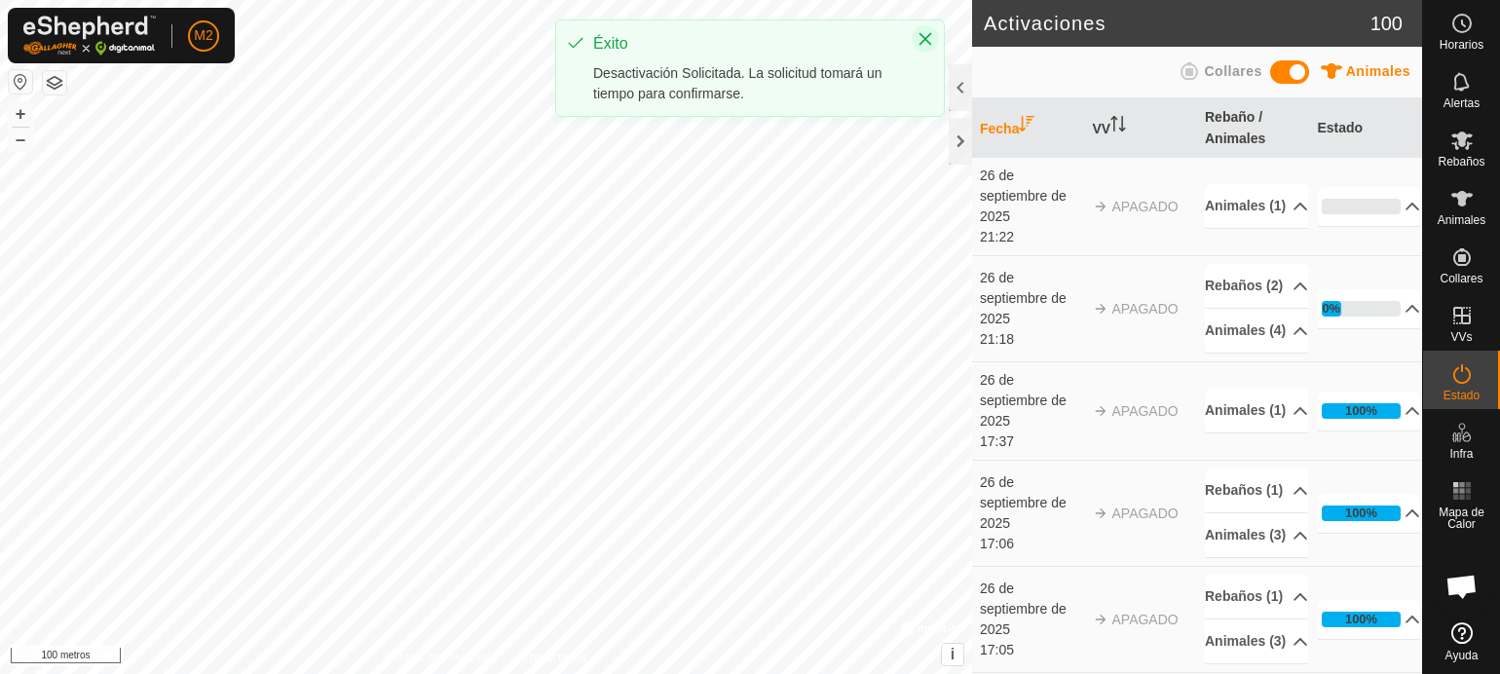
click at [935, 35] on button "Cerca" at bounding box center [924, 38] width 27 height 27
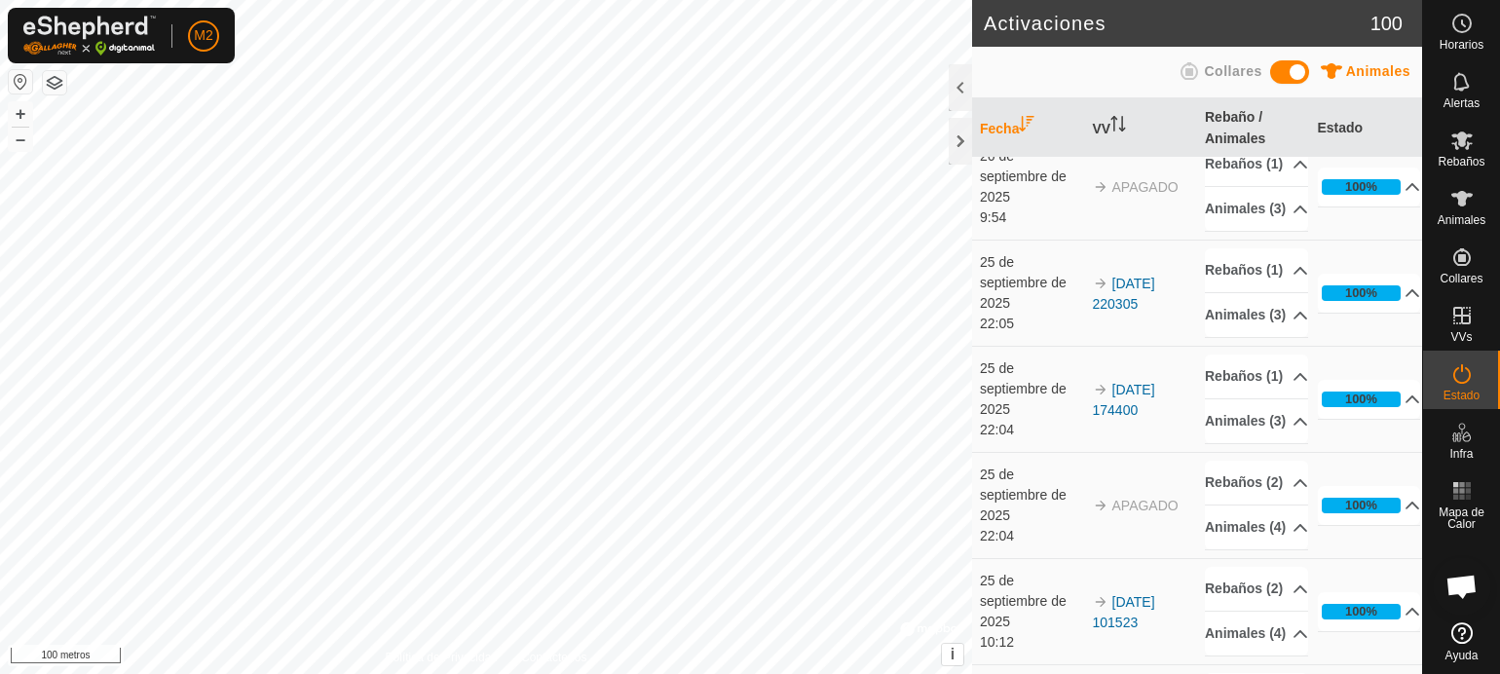
scroll to position [1117, 0]
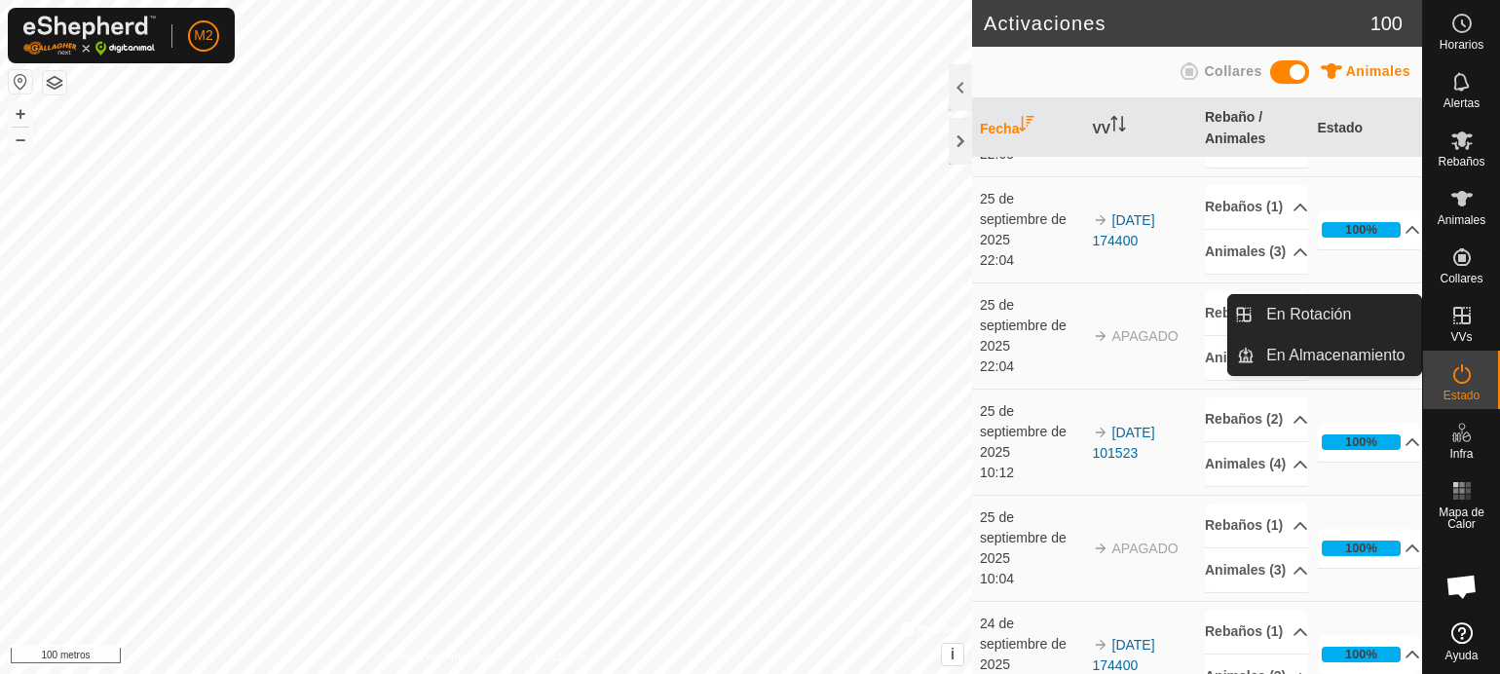
click at [1454, 319] on icon at bounding box center [1461, 315] width 23 height 23
click at [1340, 314] on link "En rotación" at bounding box center [1337, 314] width 167 height 39
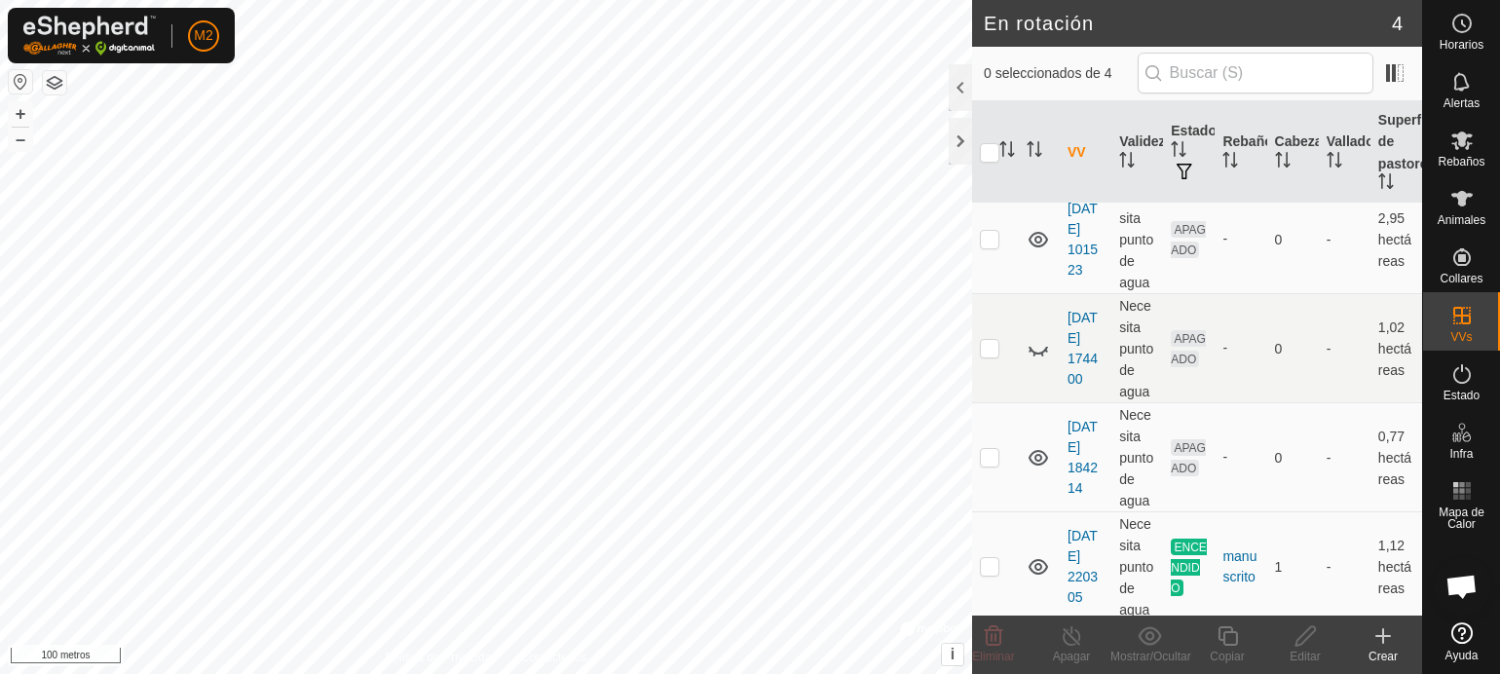
scroll to position [70, 0]
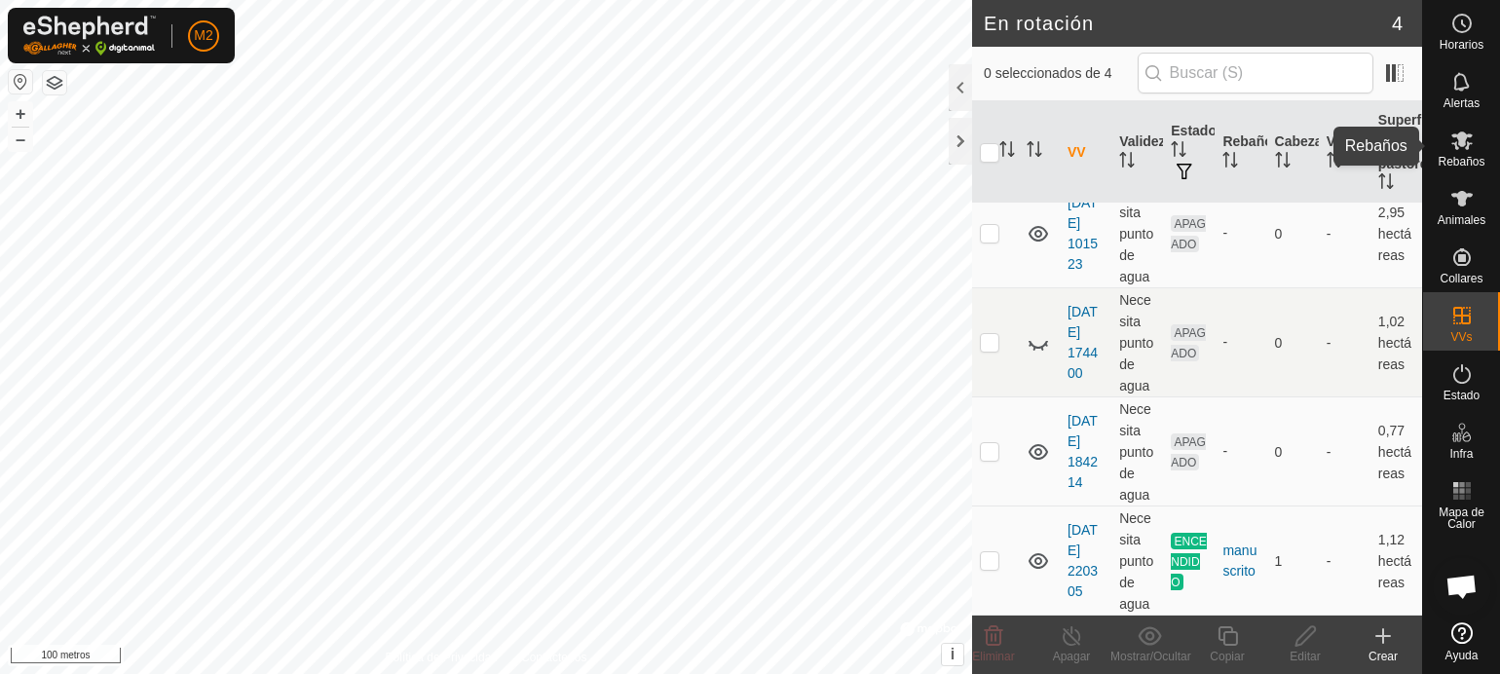
click at [1461, 162] on font "Rebaños" at bounding box center [1460, 162] width 47 height 14
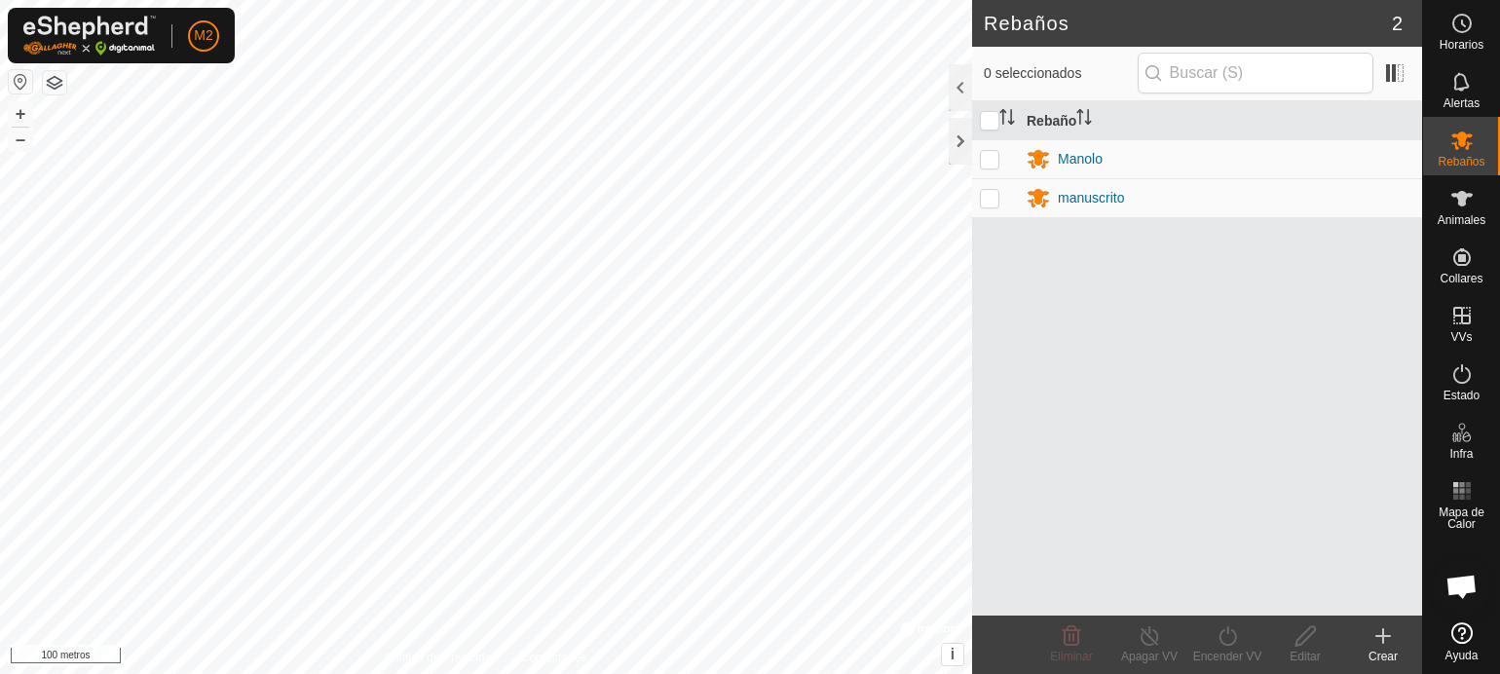
click at [984, 201] on p-checkbox at bounding box center [989, 198] width 19 height 16
checkbox input "true"
click at [1227, 633] on icon at bounding box center [1227, 635] width 24 height 23
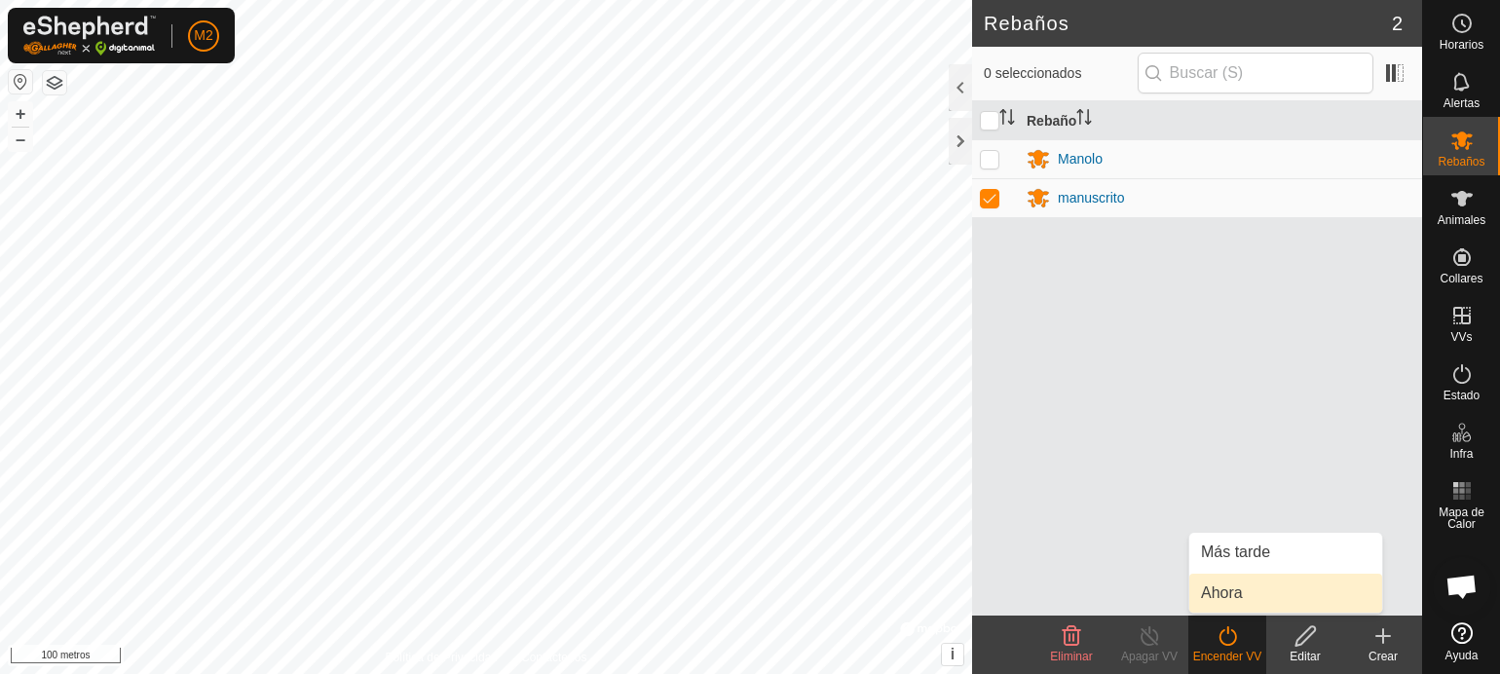
click at [1226, 590] on link "Ahora" at bounding box center [1285, 593] width 193 height 39
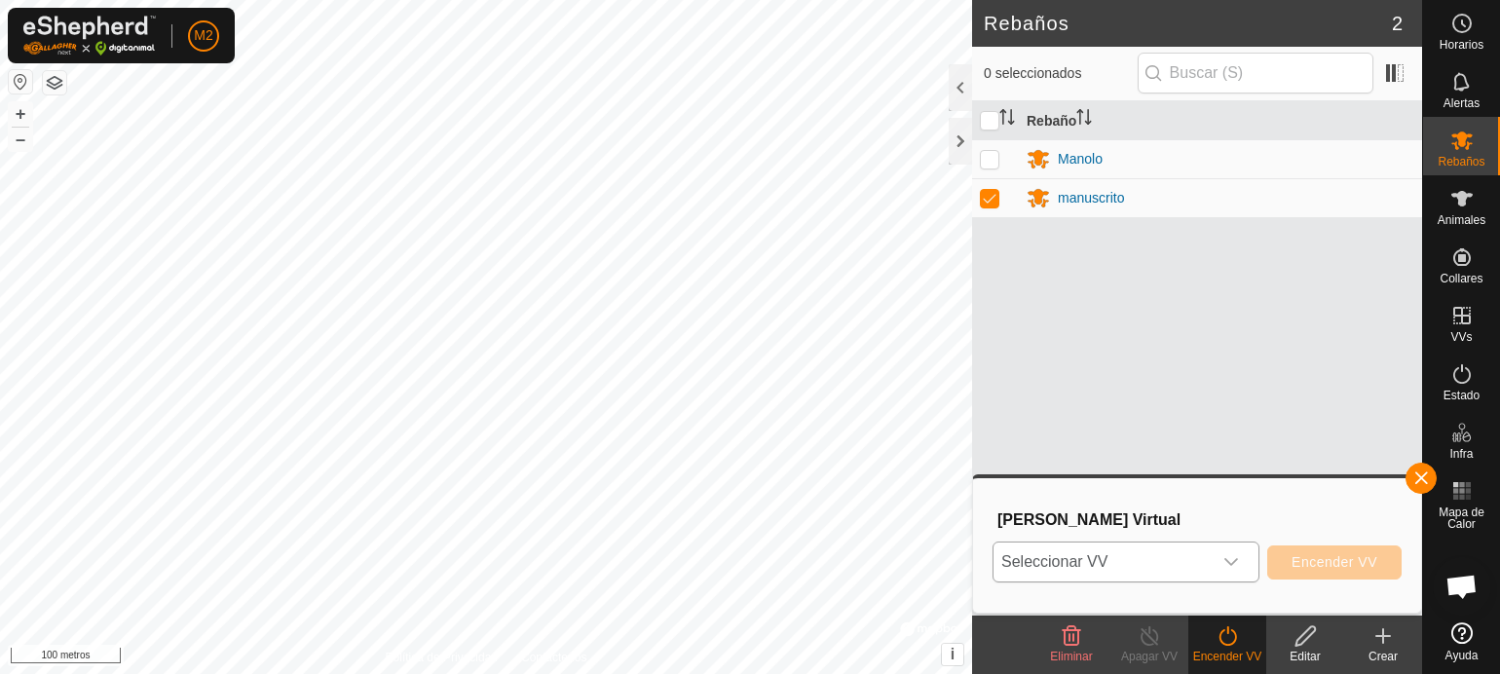
click at [1232, 562] on icon "disparador desplegable" at bounding box center [1231, 562] width 16 height 16
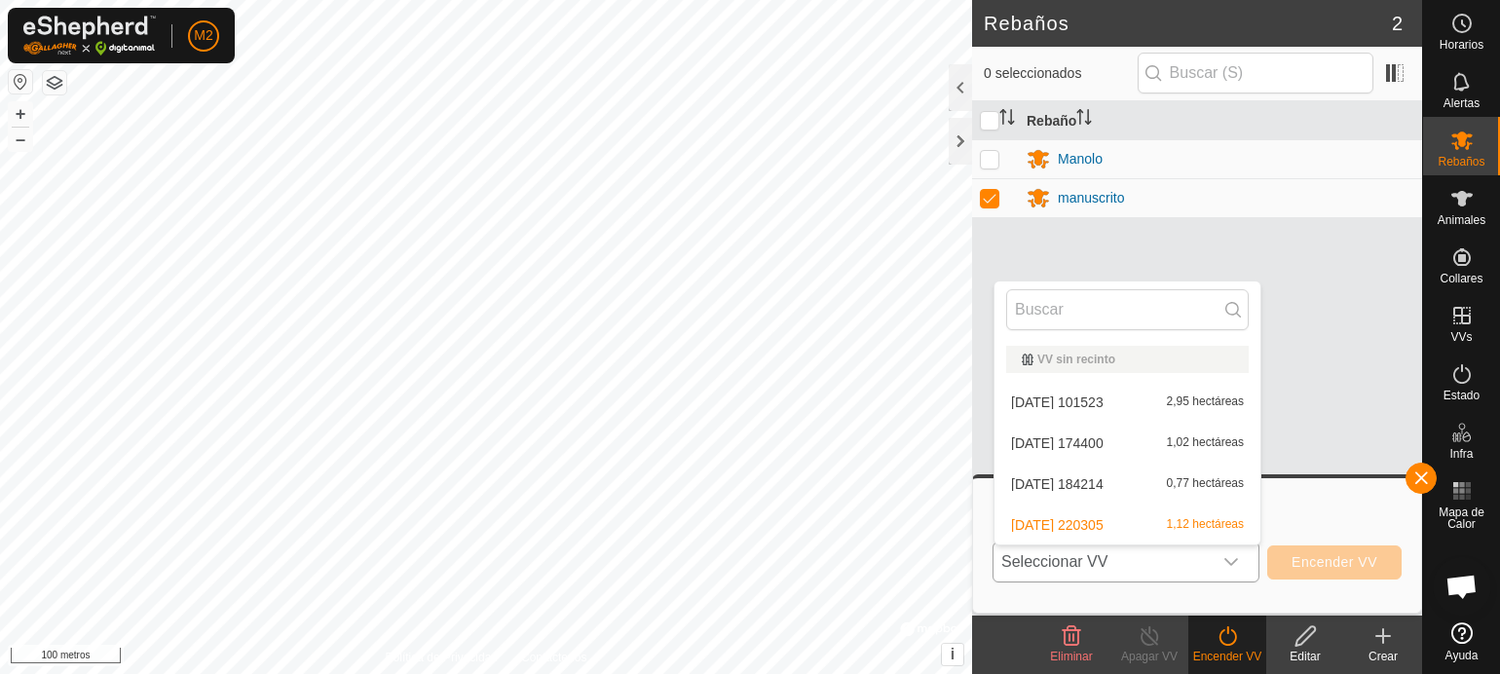
click at [1204, 441] on li "[DATE] 174400 1,02 hectáreas" at bounding box center [1127, 443] width 266 height 39
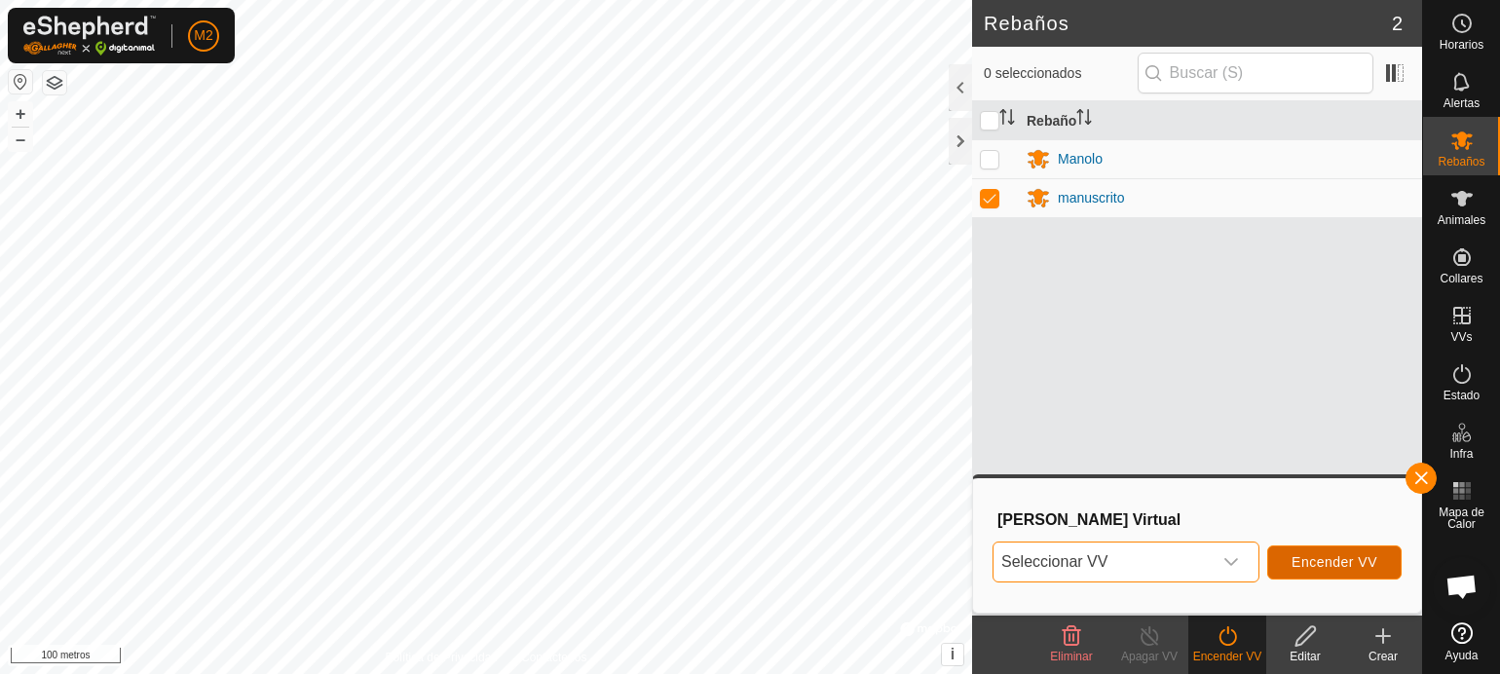
click at [1355, 558] on font "Encender VV" at bounding box center [1334, 562] width 86 height 16
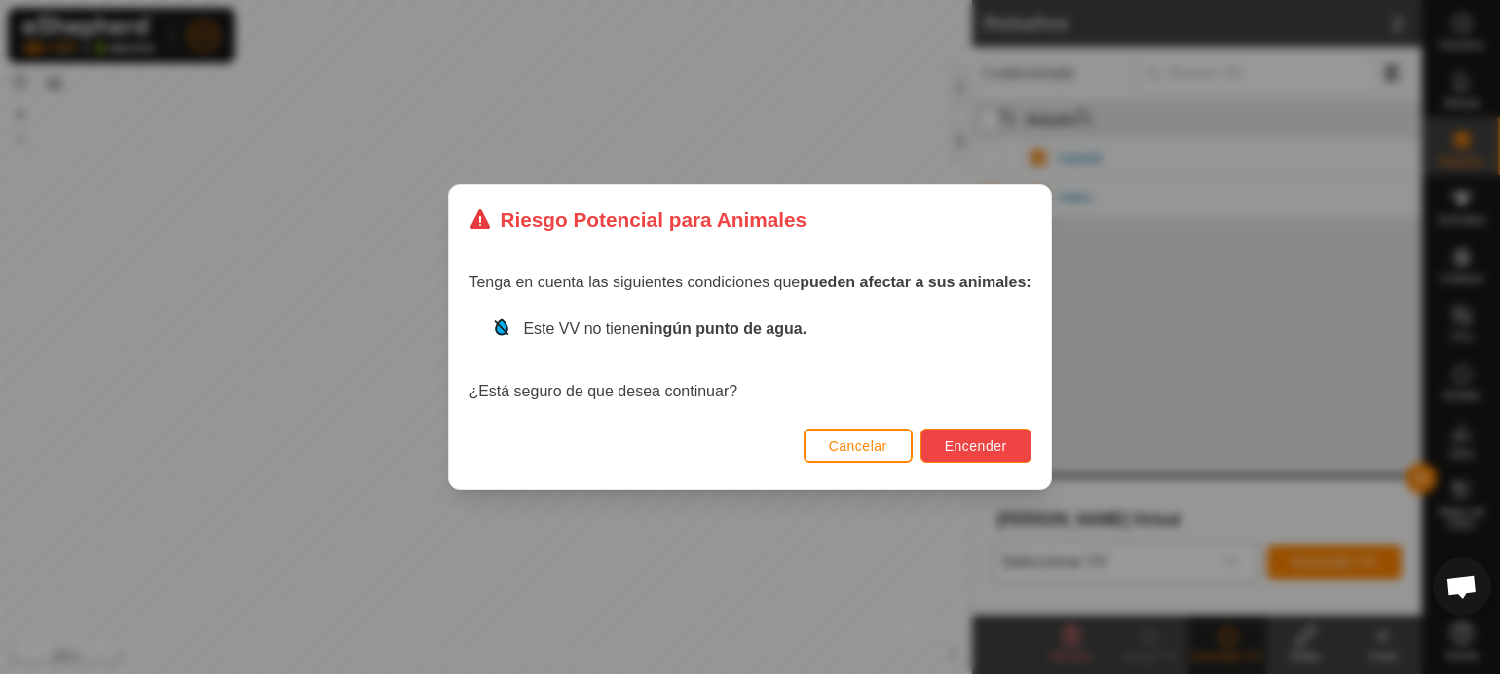
click at [939, 447] on button "Encender" at bounding box center [975, 445] width 111 height 34
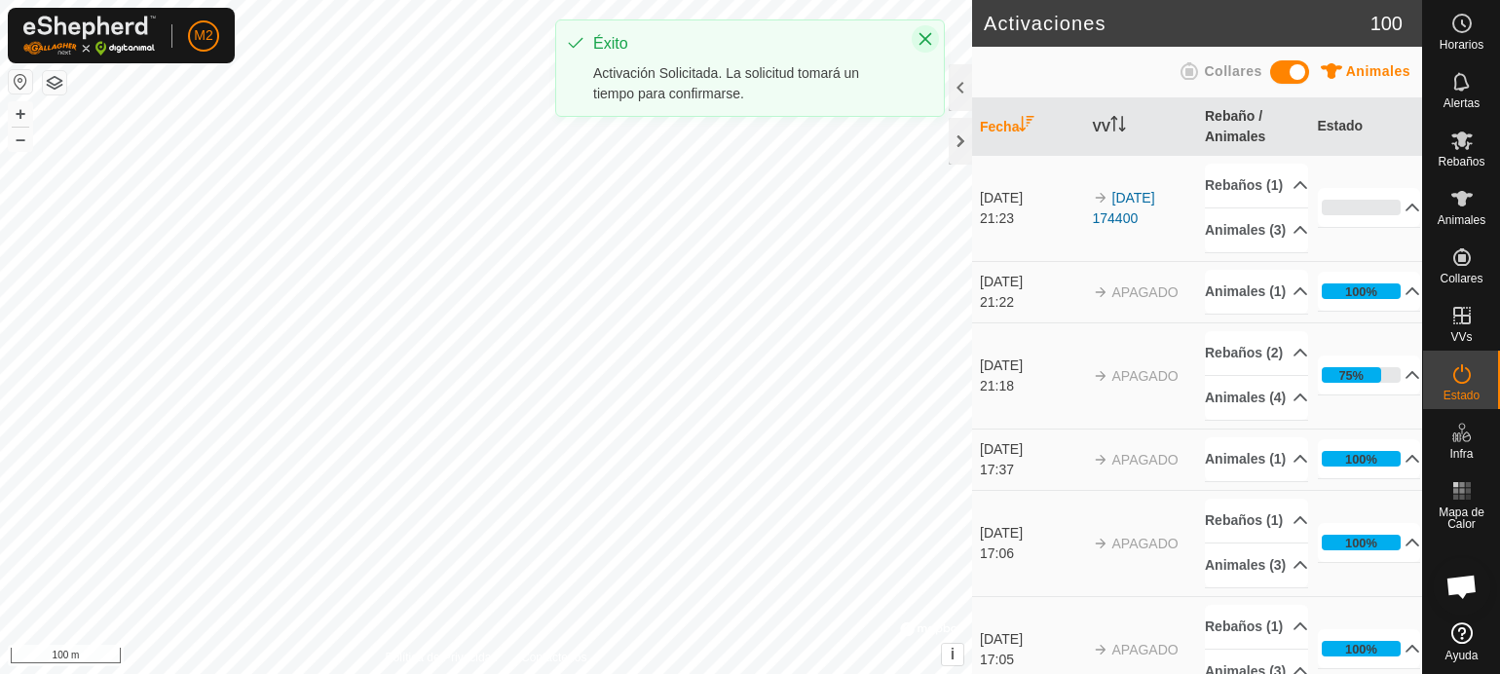
click at [923, 41] on icon "Close" at bounding box center [925, 39] width 13 height 13
